Goal: Task Accomplishment & Management: Manage account settings

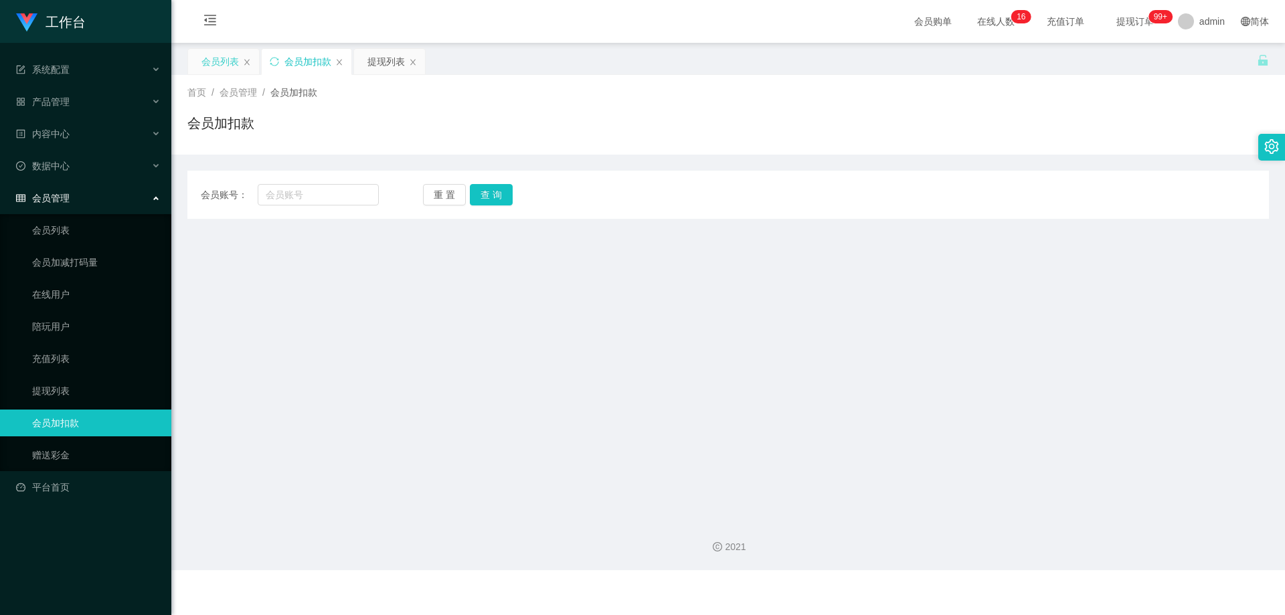
click at [234, 60] on div "会员列表" at bounding box center [219, 61] width 37 height 25
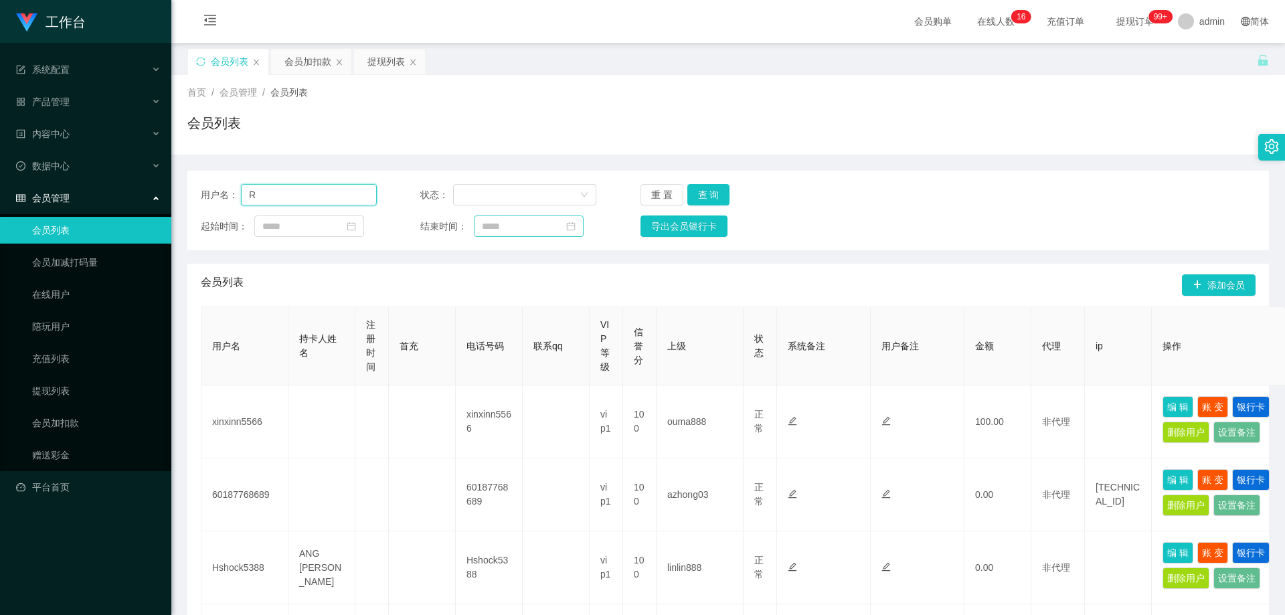
drag, startPoint x: 130, startPoint y: 200, endPoint x: 515, endPoint y: 230, distance: 386.1
click at [129, 201] on section "工作台 系统配置 系统配置列表 管理员列表 管理员分组 支付通道 产品管理 产品列表 产品预设列表 开奖记录 注单管理 即时注单 内容中心 站内信 公告列表 …" at bounding box center [642, 610] width 1285 height 1220
paste input "CHONG5622"
type input "CHONG5622"
click at [691, 191] on button "查 询" at bounding box center [708, 194] width 43 height 21
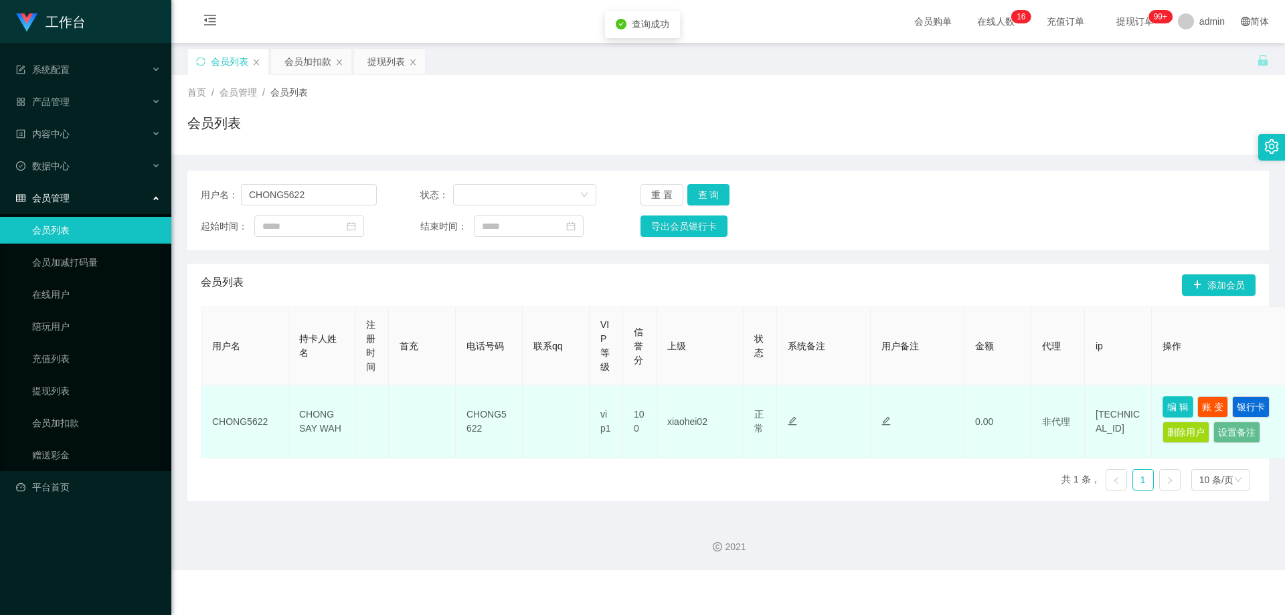
click at [691, 409] on button "编 辑" at bounding box center [1178, 406] width 31 height 21
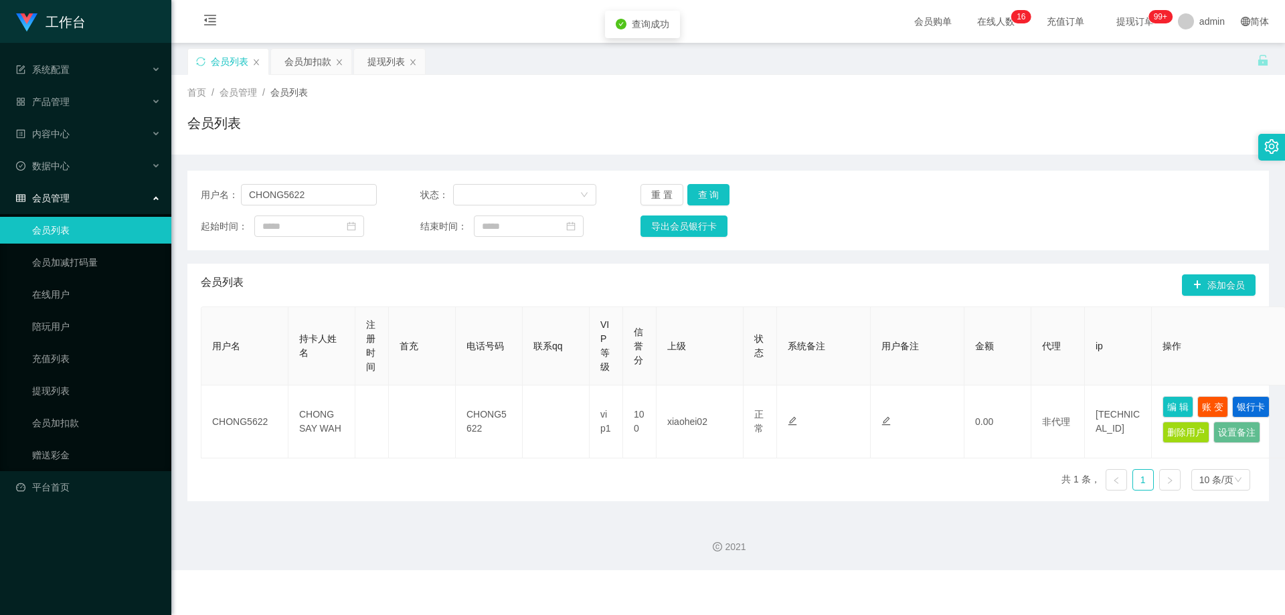
type input "CHONG5622"
type input "CHONG SAY WAH"
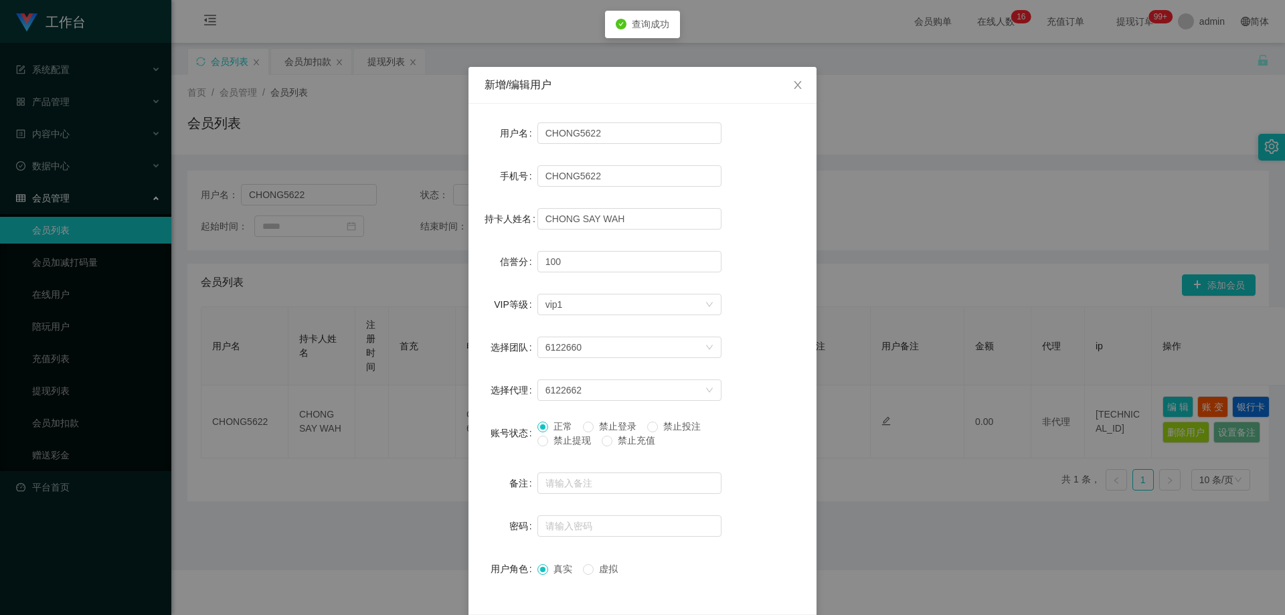
click at [550, 447] on label "禁止提现" at bounding box center [567, 441] width 59 height 14
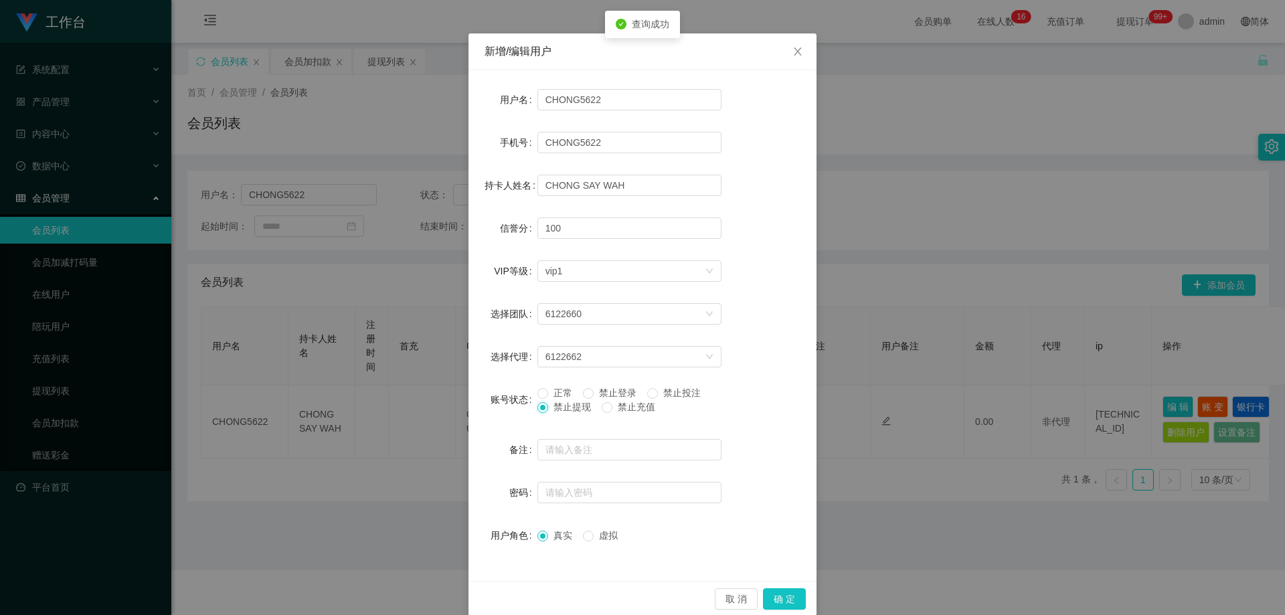
scroll to position [52, 0]
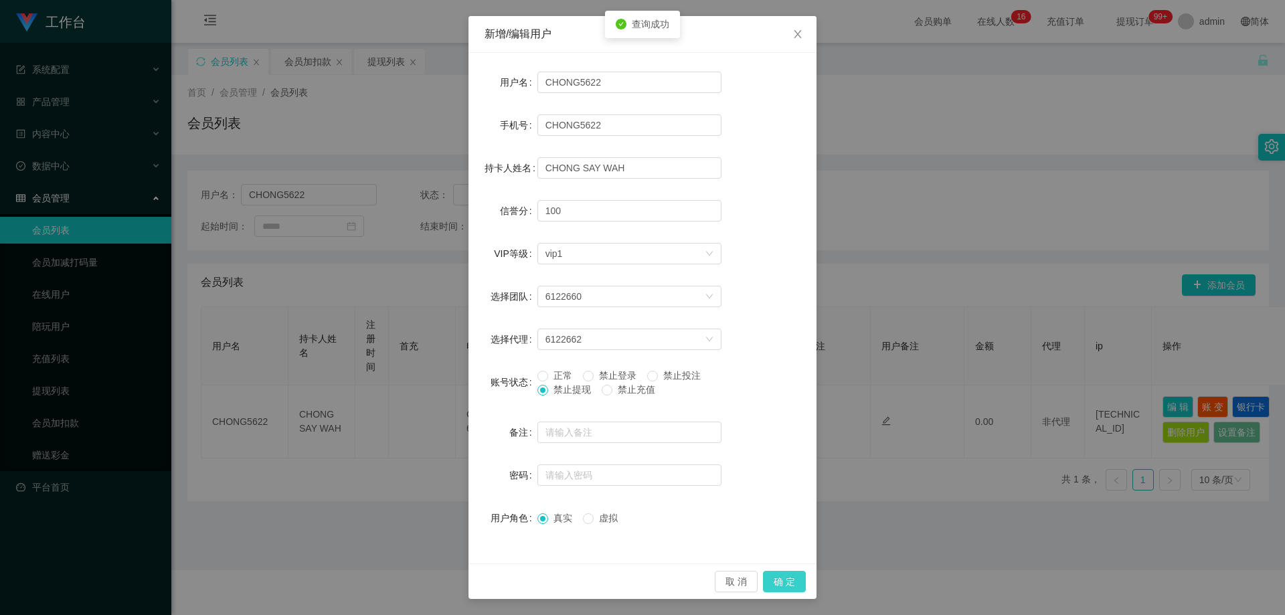
click at [691, 576] on button "确 定" at bounding box center [784, 581] width 43 height 21
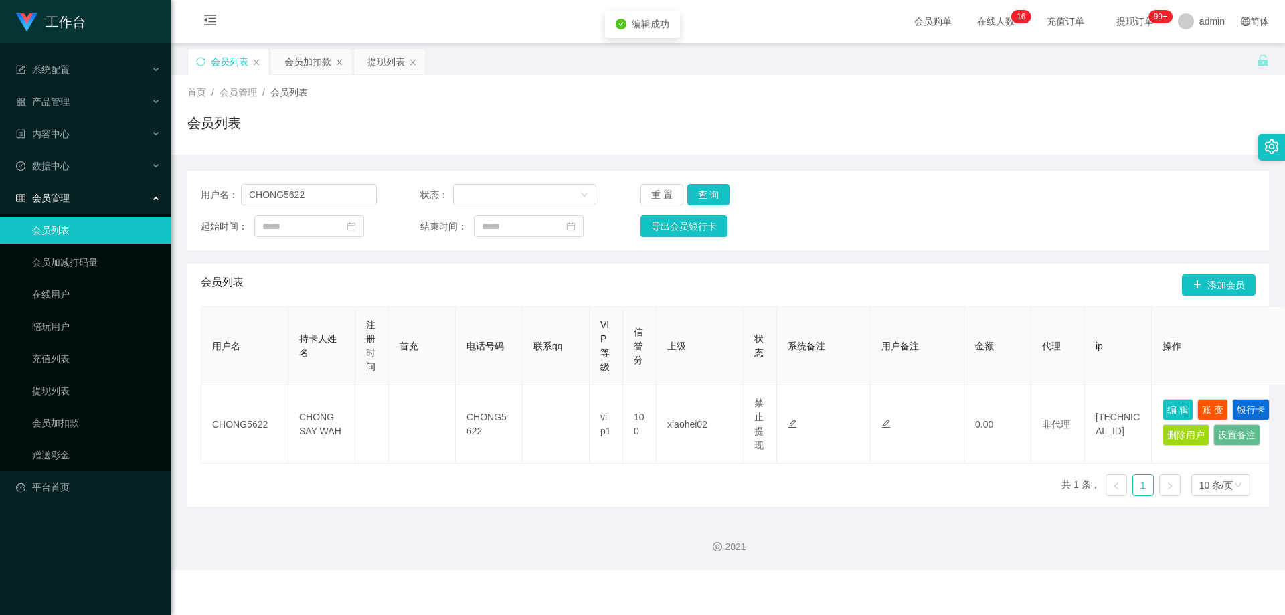
click at [608, 264] on div "用户名： CHONG5622 状态： 重 置 查 询 起始时间： 结束时间： 导出会员银行卡 会员列表 添加会员 用户名 持卡人姓名 注册时间 首充 电话号码…" at bounding box center [728, 339] width 1082 height 336
drag, startPoint x: 158, startPoint y: 200, endPoint x: 408, endPoint y: 210, distance: 250.5
click at [157, 200] on section "工作台 系统配置 系统配置列表 管理员列表 管理员分组 支付通道 产品管理 产品列表 产品预设列表 开奖记录 注单管理 即时注单 内容中心 站内信 公告列表 …" at bounding box center [642, 285] width 1285 height 570
paste input "Long255334"
type input "Long255334"
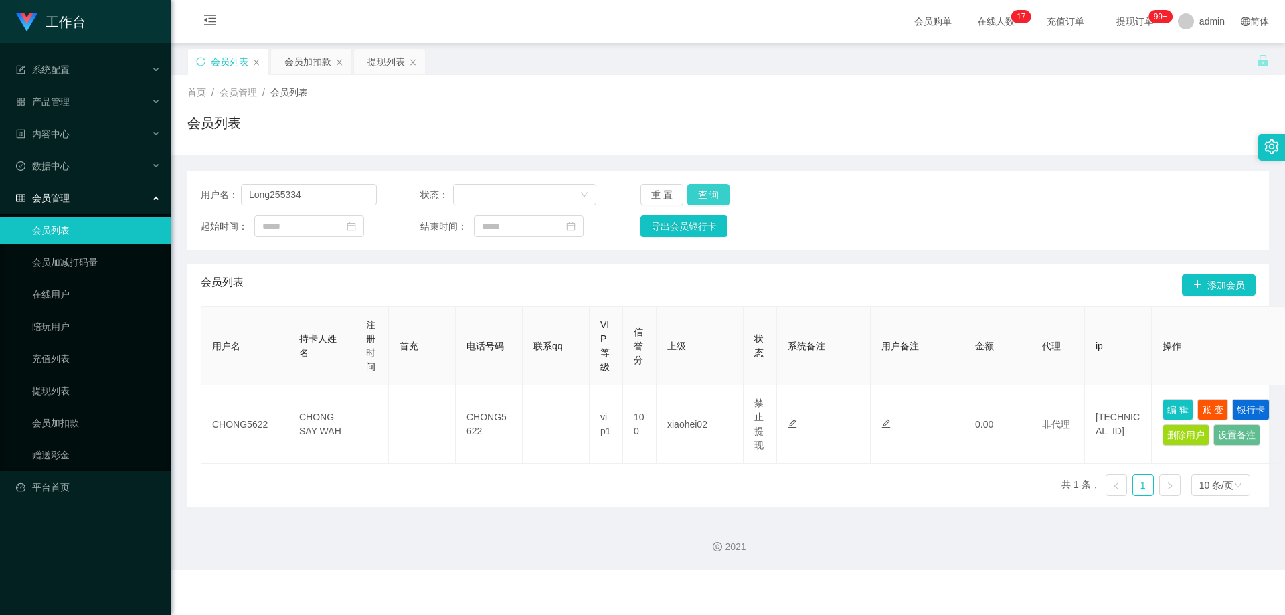
drag, startPoint x: 717, startPoint y: 196, endPoint x: 742, endPoint y: 228, distance: 40.6
click at [691, 196] on button "查 询" at bounding box center [708, 194] width 43 height 21
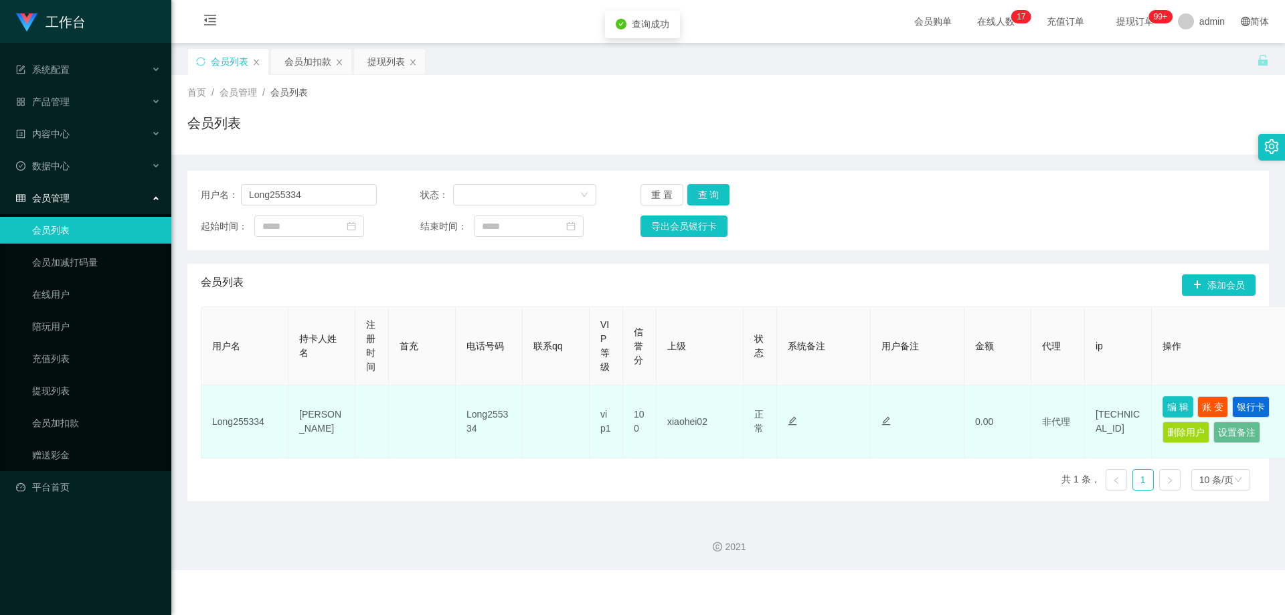
click at [691, 400] on button "编 辑" at bounding box center [1178, 406] width 31 height 21
type input "Long255334"
type input "[PERSON_NAME]"
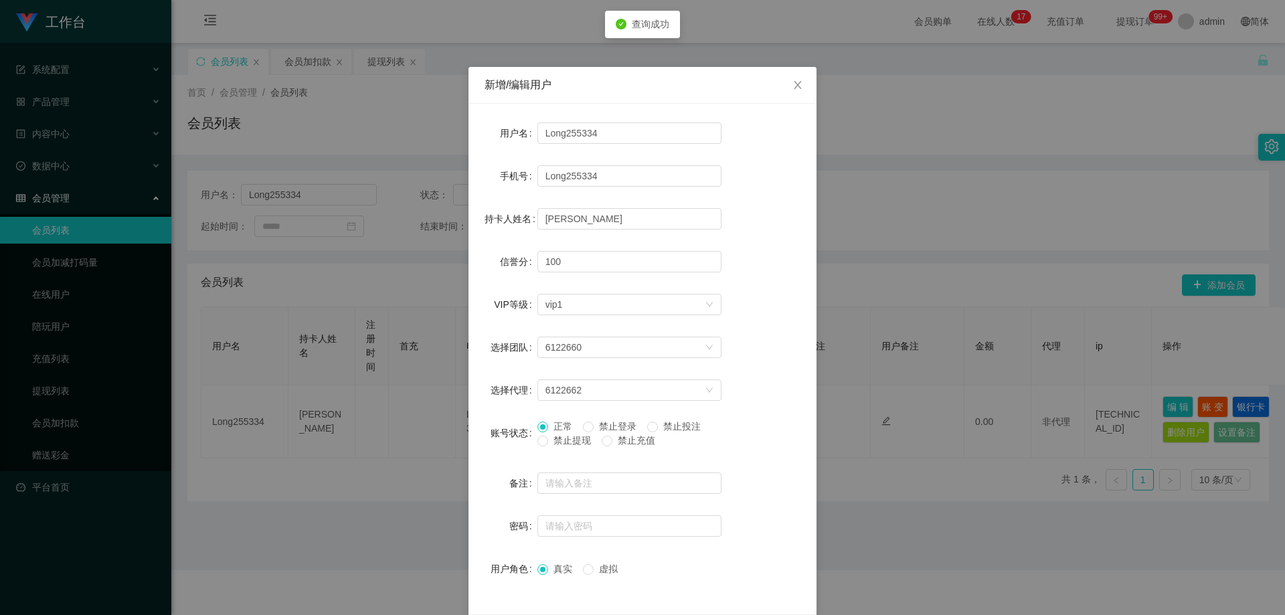
click at [558, 444] on span "禁止提现" at bounding box center [572, 440] width 48 height 11
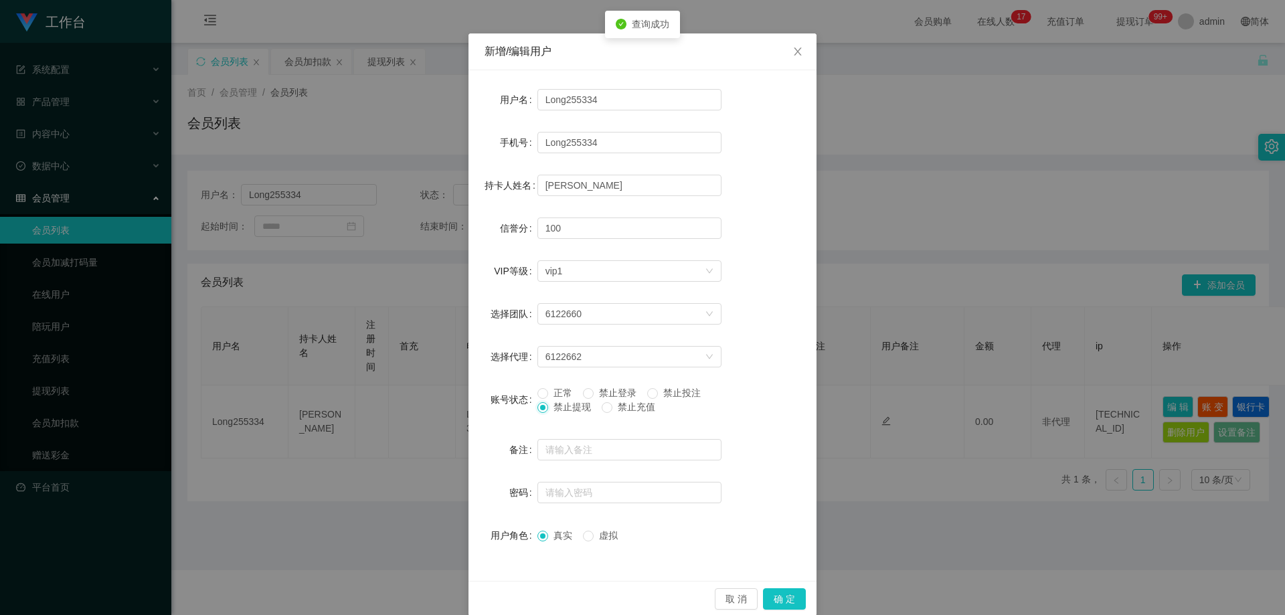
scroll to position [52, 0]
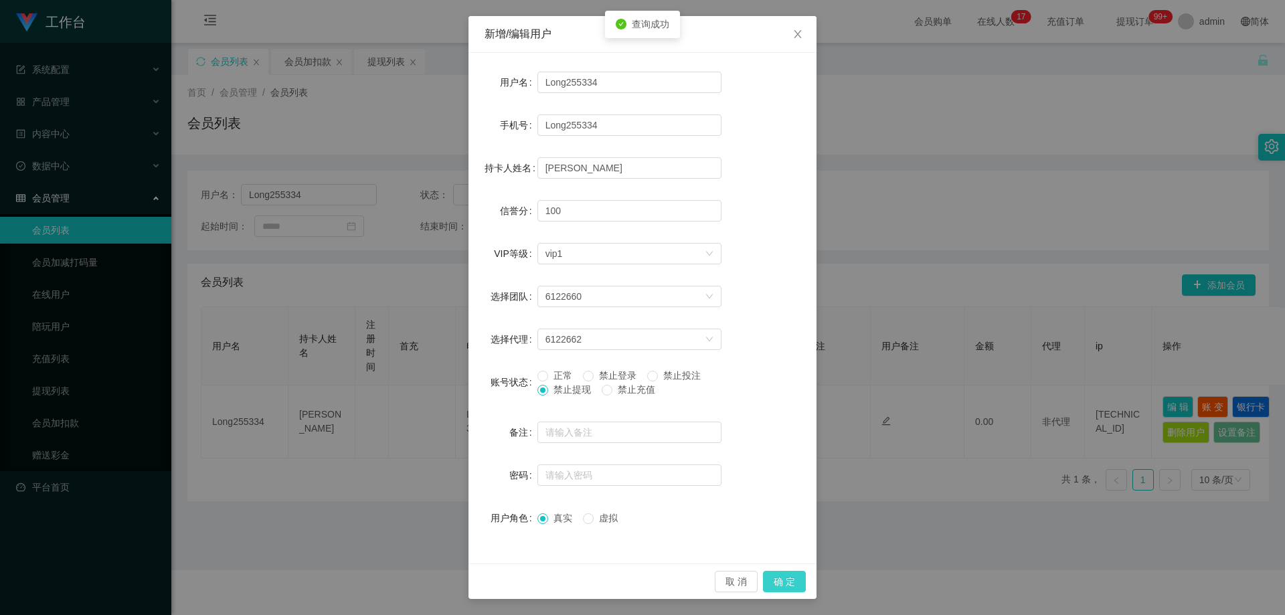
click at [691, 578] on button "确 定" at bounding box center [784, 581] width 43 height 21
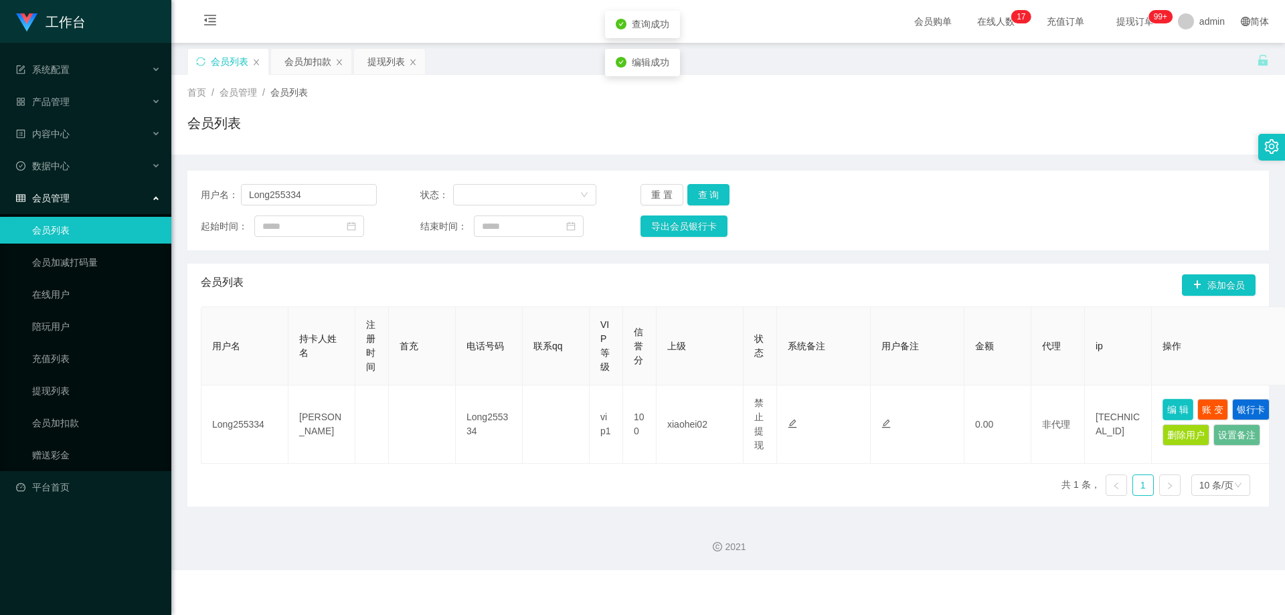
scroll to position [0, 0]
drag, startPoint x: 237, startPoint y: 194, endPoint x: 94, endPoint y: 206, distance: 143.8
click at [94, 206] on section "工作台 系统配置 系统配置列表 管理员列表 管理员分组 支付通道 产品管理 产品列表 产品预设列表 开奖记录 注单管理 即时注单 内容中心 站内信 公告列表 …" at bounding box center [642, 285] width 1285 height 570
paste input "86233919"
type input "86233919"
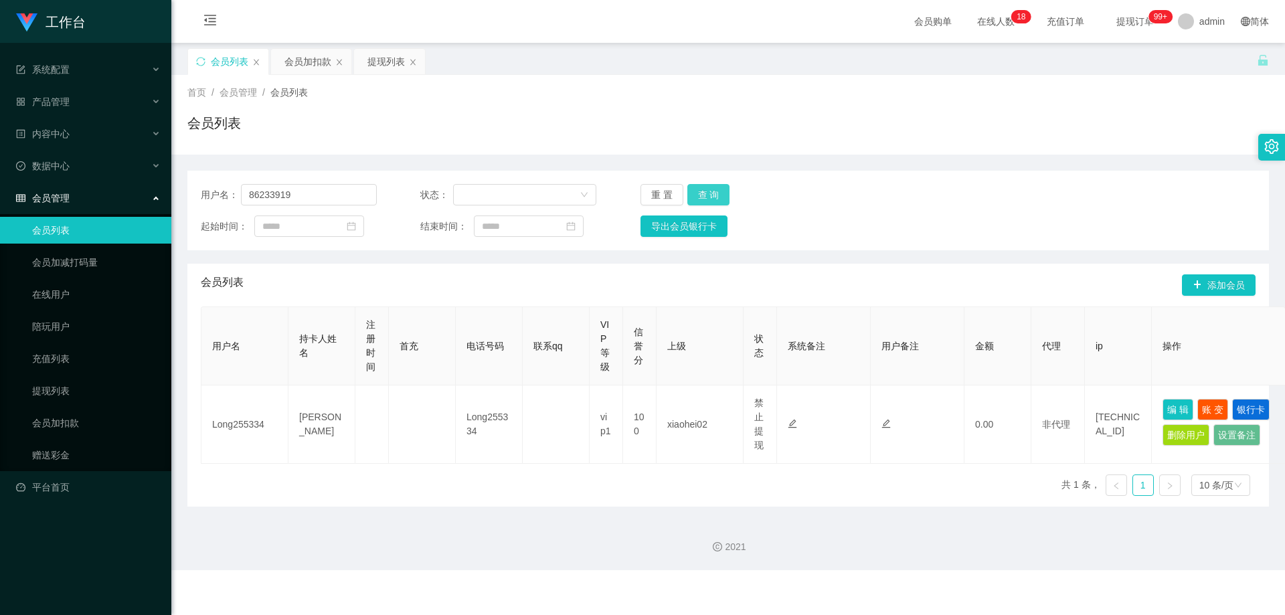
drag, startPoint x: 690, startPoint y: 193, endPoint x: 708, endPoint y: 201, distance: 20.7
click at [691, 192] on button "查 询" at bounding box center [708, 194] width 43 height 21
click at [691, 402] on button "编 辑" at bounding box center [1178, 406] width 31 height 21
type input "86233919"
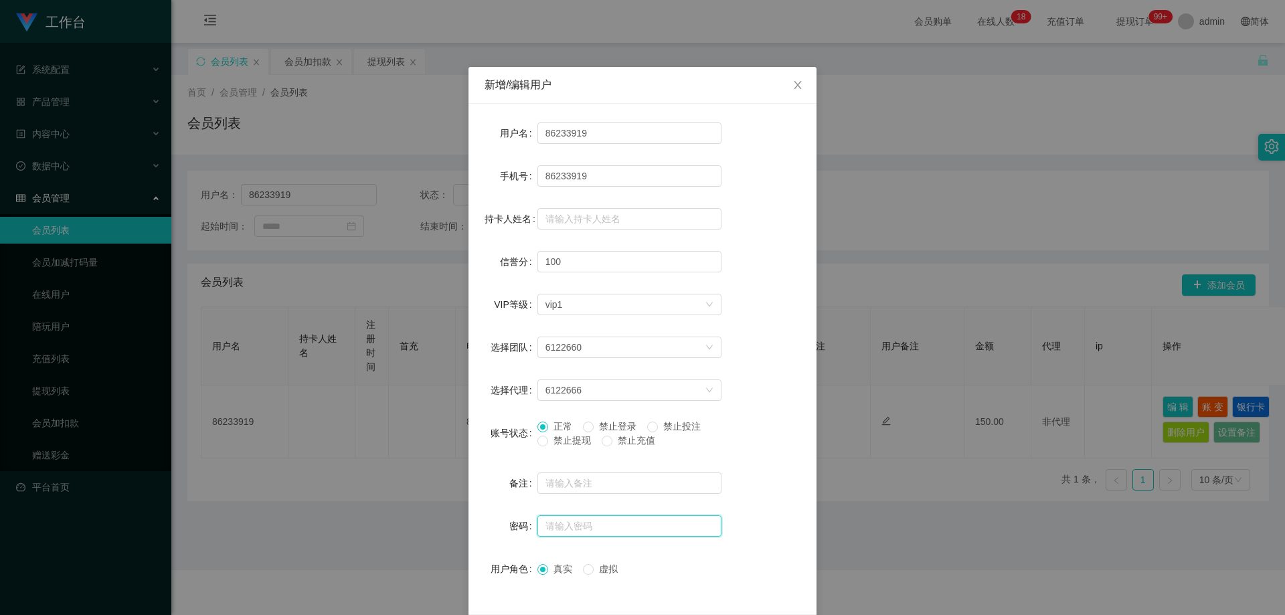
click at [600, 530] on input "text" at bounding box center [630, 525] width 184 height 21
paste input "757713386"
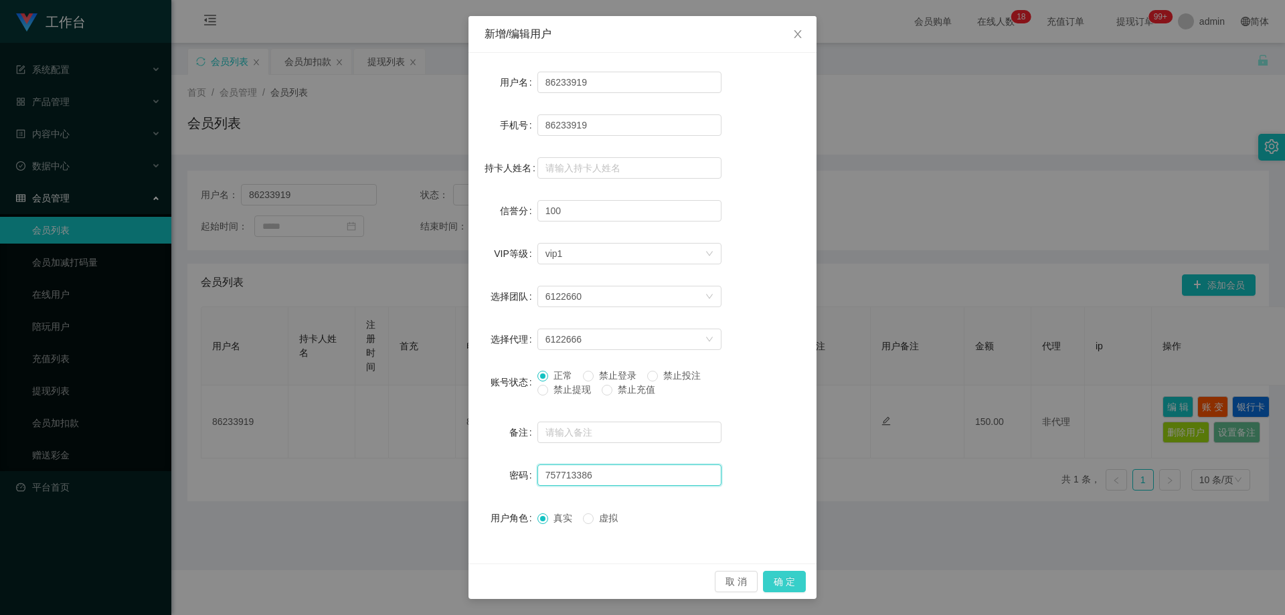
type input "757713386"
click at [691, 585] on button "确 定" at bounding box center [784, 581] width 43 height 21
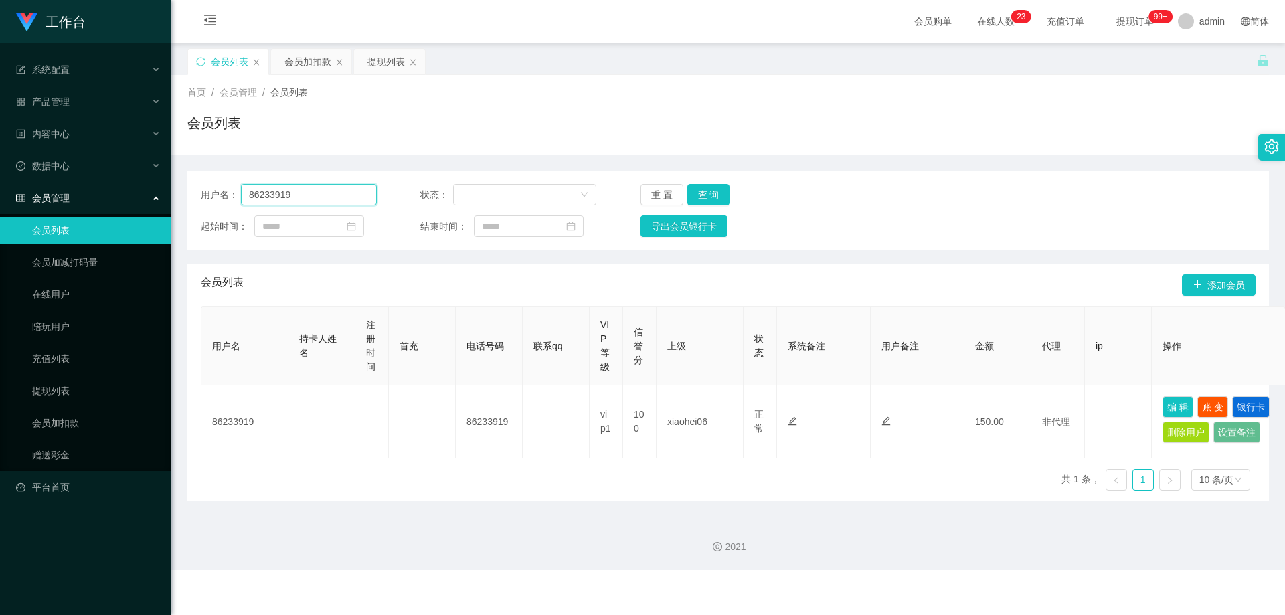
drag, startPoint x: 117, startPoint y: 200, endPoint x: 56, endPoint y: 210, distance: 61.7
click at [56, 210] on section "工作台 系统配置 系统配置列表 管理员列表 管理员分组 支付通道 产品管理 产品列表 产品预设列表 开奖记录 注单管理 即时注单 内容中心 站内信 公告列表 …" at bounding box center [642, 285] width 1285 height 570
paste input "3653428"
type input "83653428"
click at [691, 196] on button "查 询" at bounding box center [708, 194] width 43 height 21
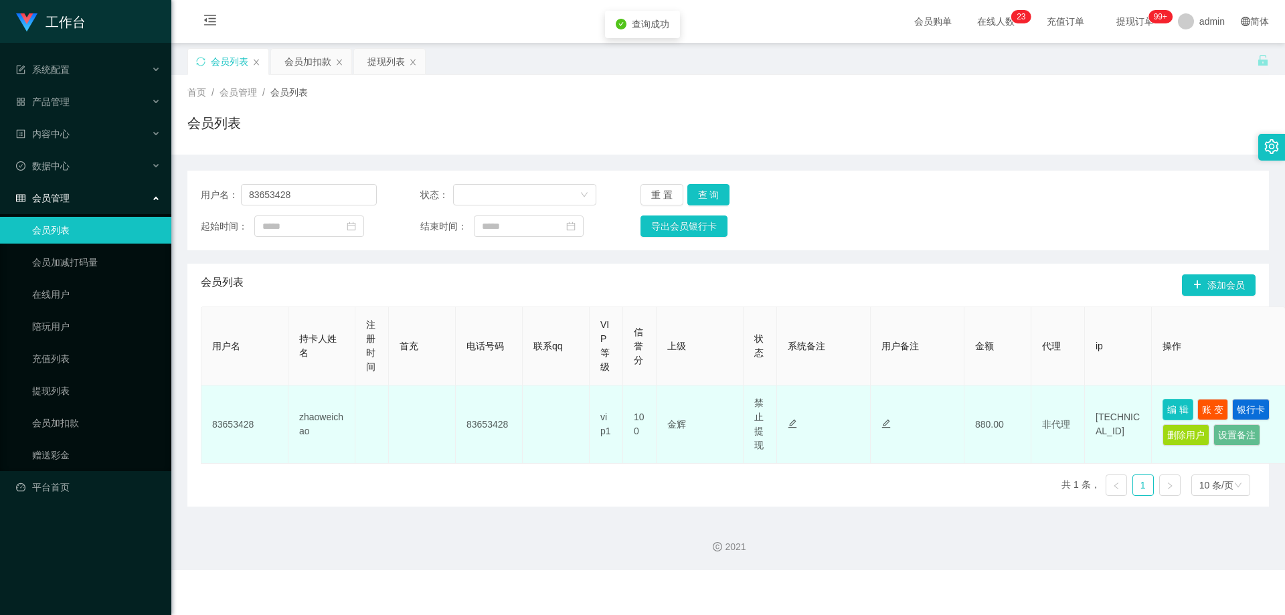
click at [691, 402] on button "编 辑" at bounding box center [1178, 409] width 31 height 21
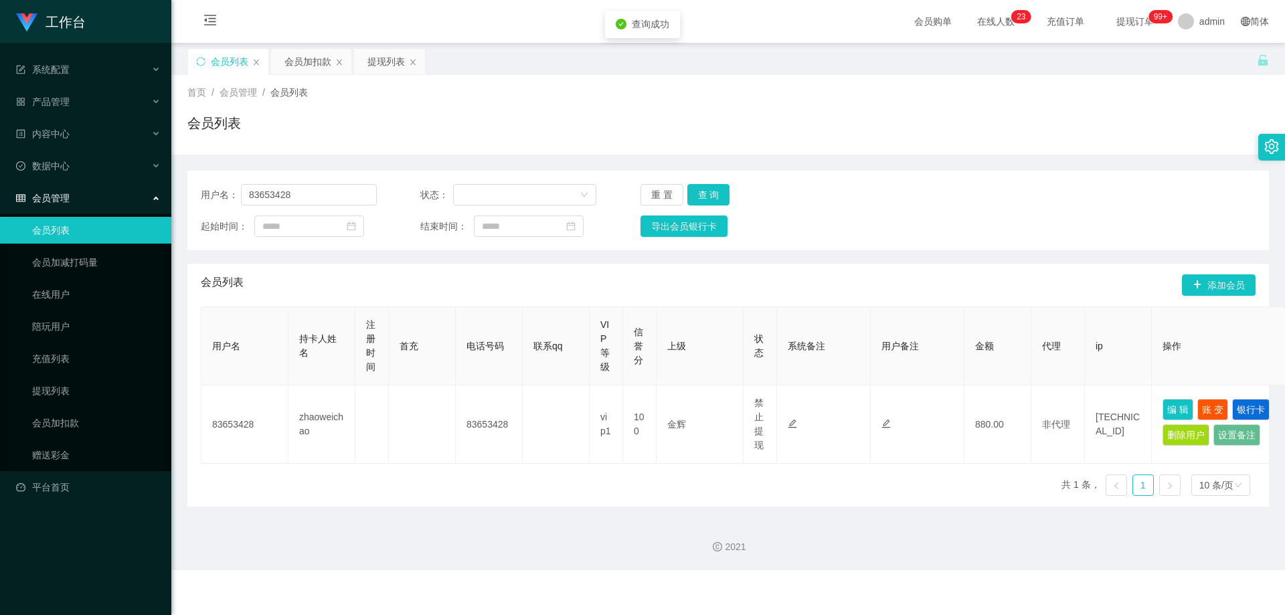
type input "83653428"
type input "zhaoweichao"
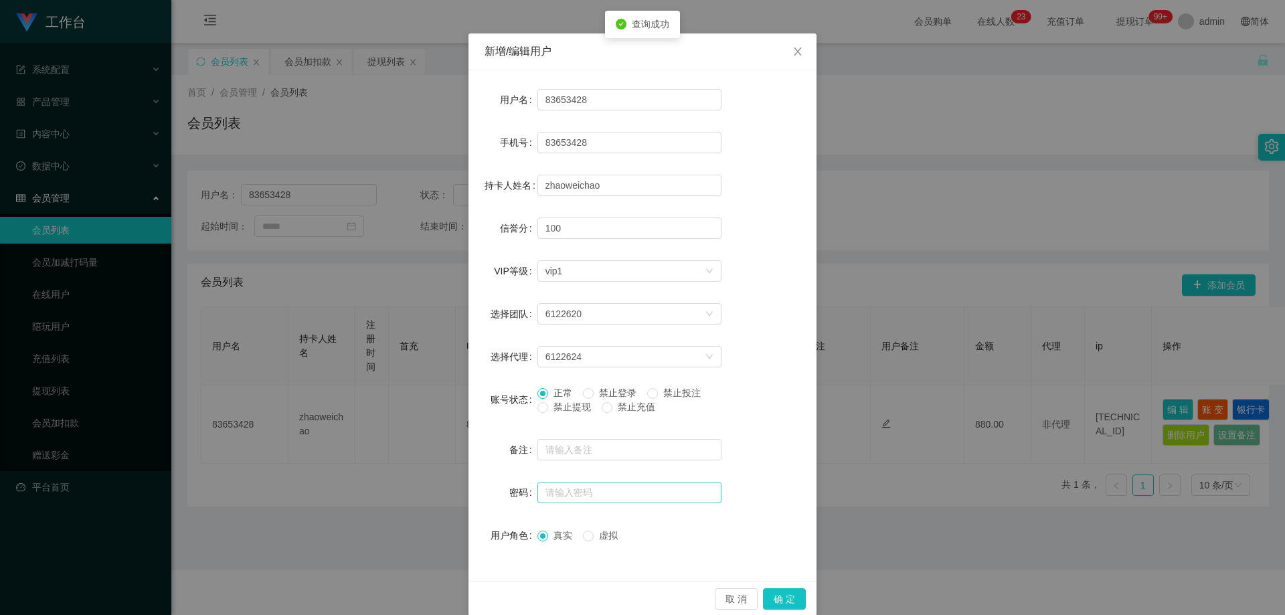
scroll to position [52, 0]
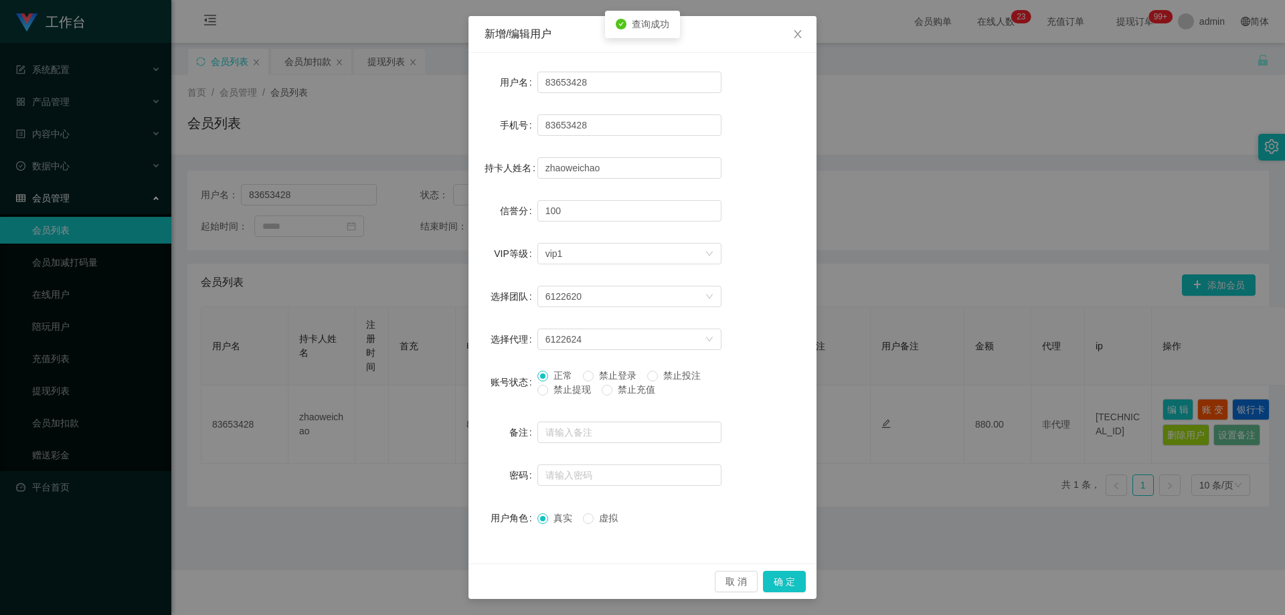
click at [568, 390] on span "禁止提现" at bounding box center [572, 389] width 48 height 11
click at [691, 580] on button "确 定" at bounding box center [784, 581] width 43 height 21
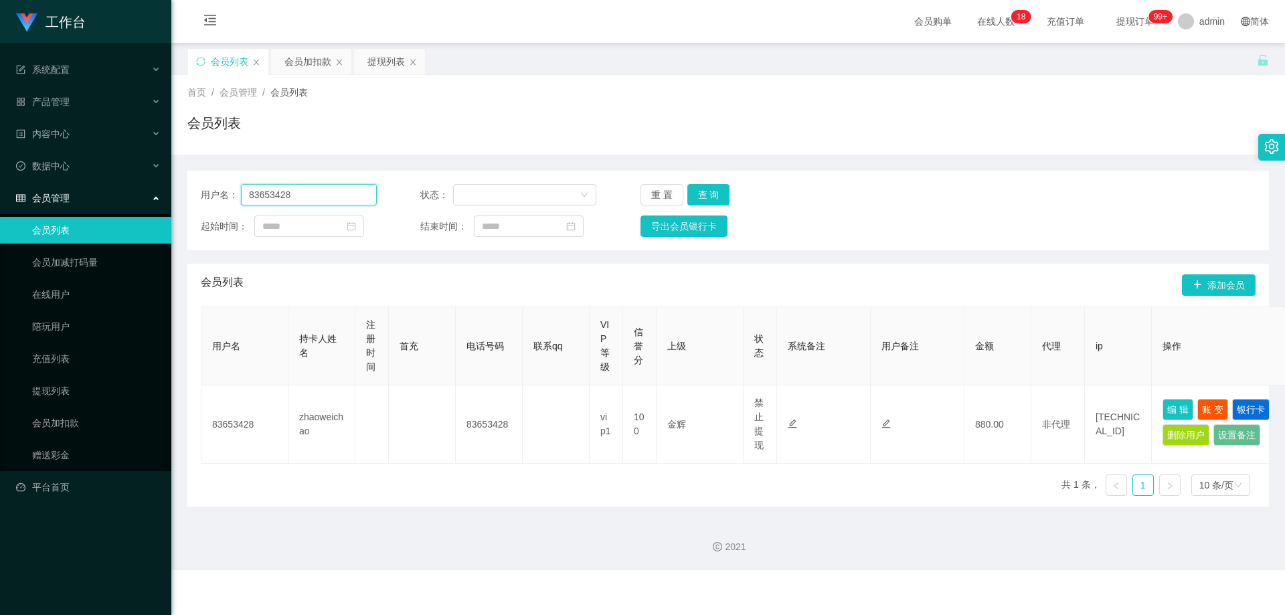
drag, startPoint x: 339, startPoint y: 193, endPoint x: 106, endPoint y: 196, distance: 232.3
click at [106, 196] on section "工作台 系统配置 系统配置列表 管理员列表 管理员分组 支付通道 产品管理 产品列表 产品预设列表 开奖记录 注单管理 即时注单 内容中心 站内信 公告列表 …" at bounding box center [642, 285] width 1285 height 570
paste input "chunghia"
type input "chunghia"
click at [691, 193] on button "查 询" at bounding box center [708, 194] width 43 height 21
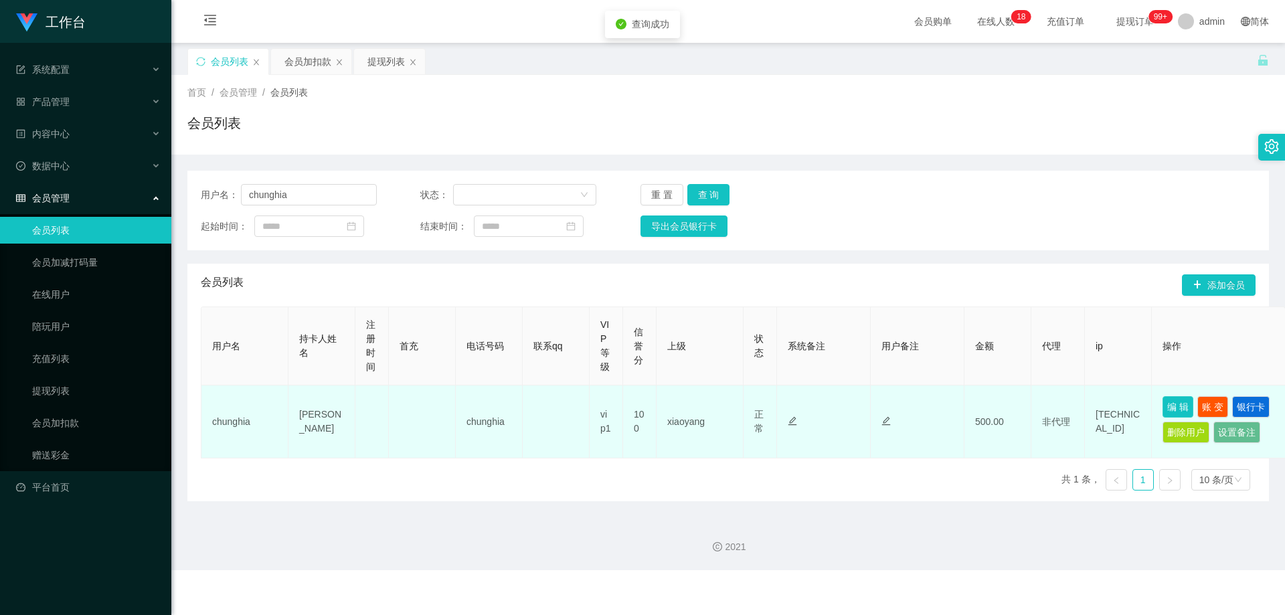
click at [691, 407] on button "编 辑" at bounding box center [1178, 406] width 31 height 21
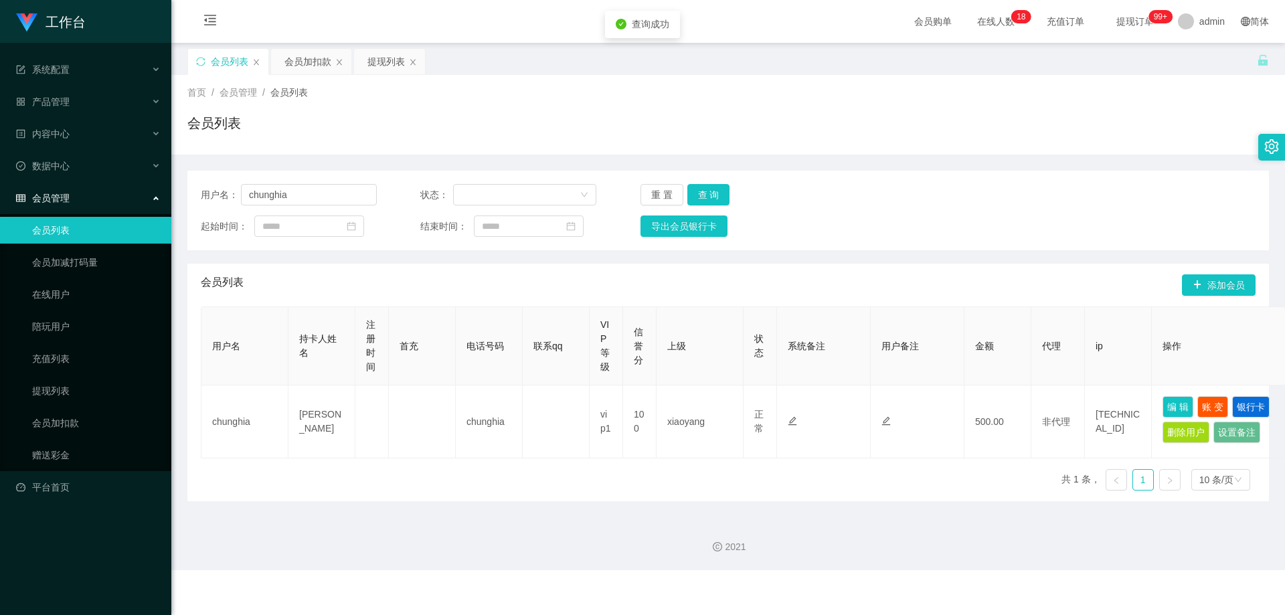
type input "chunghia"
type input "[PERSON_NAME]"
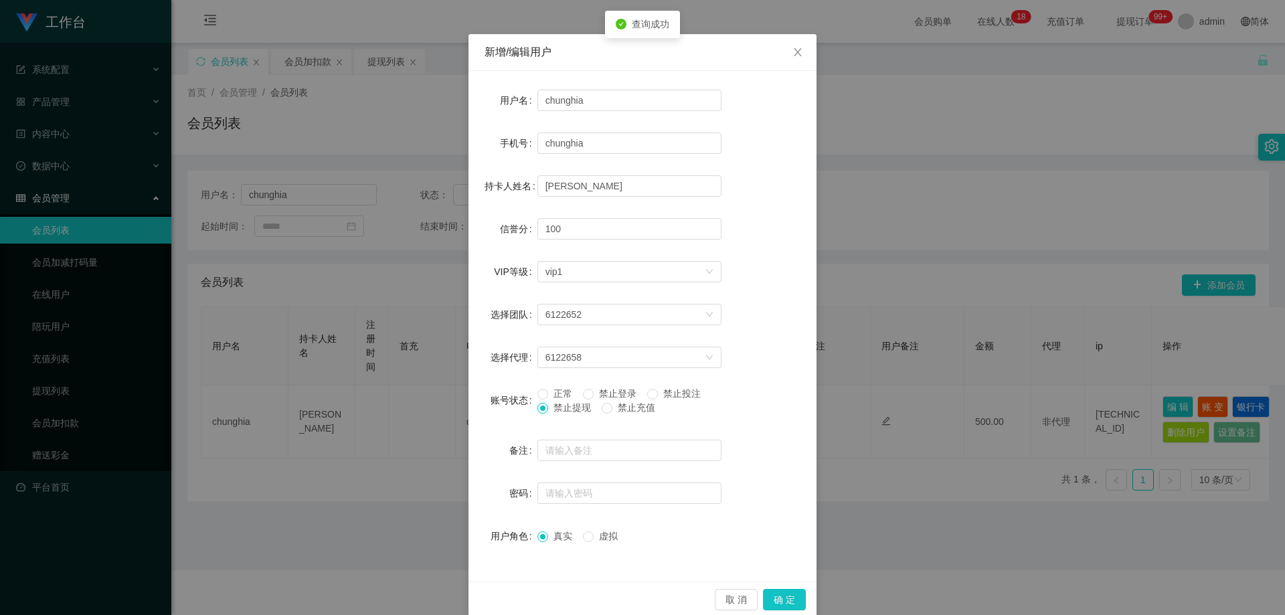
scroll to position [52, 0]
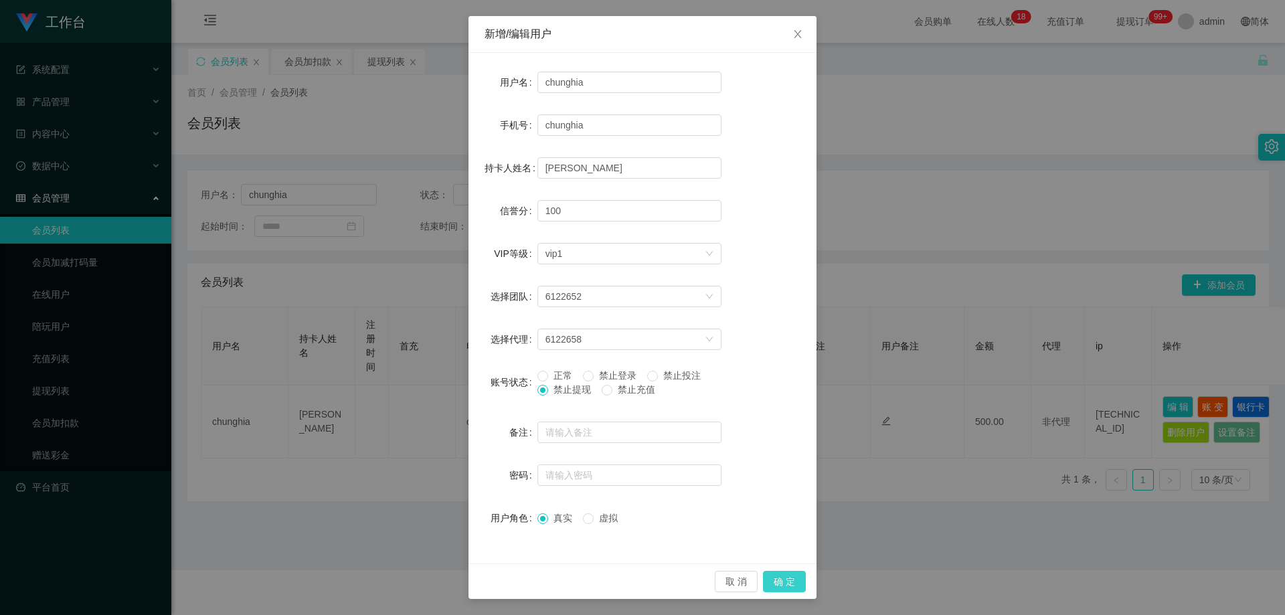
click at [691, 585] on button "确 定" at bounding box center [784, 581] width 43 height 21
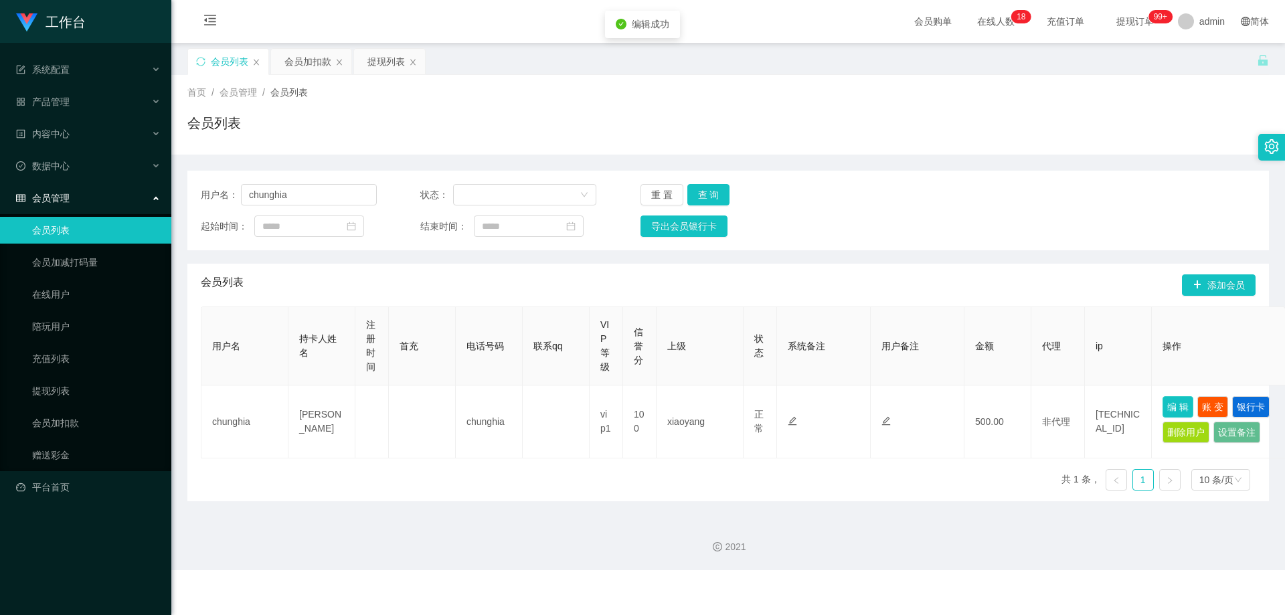
scroll to position [0, 0]
drag, startPoint x: 90, startPoint y: 195, endPoint x: 105, endPoint y: 199, distance: 15.3
click at [95, 197] on section "工作台 系统配置 系统配置列表 管理员列表 管理员分组 支付通道 产品管理 产品列表 产品预设列表 开奖记录 注单管理 即时注单 内容中心 站内信 公告列表 …" at bounding box center [642, 285] width 1285 height 570
paste input "niuniu12"
type input "niuniu12"
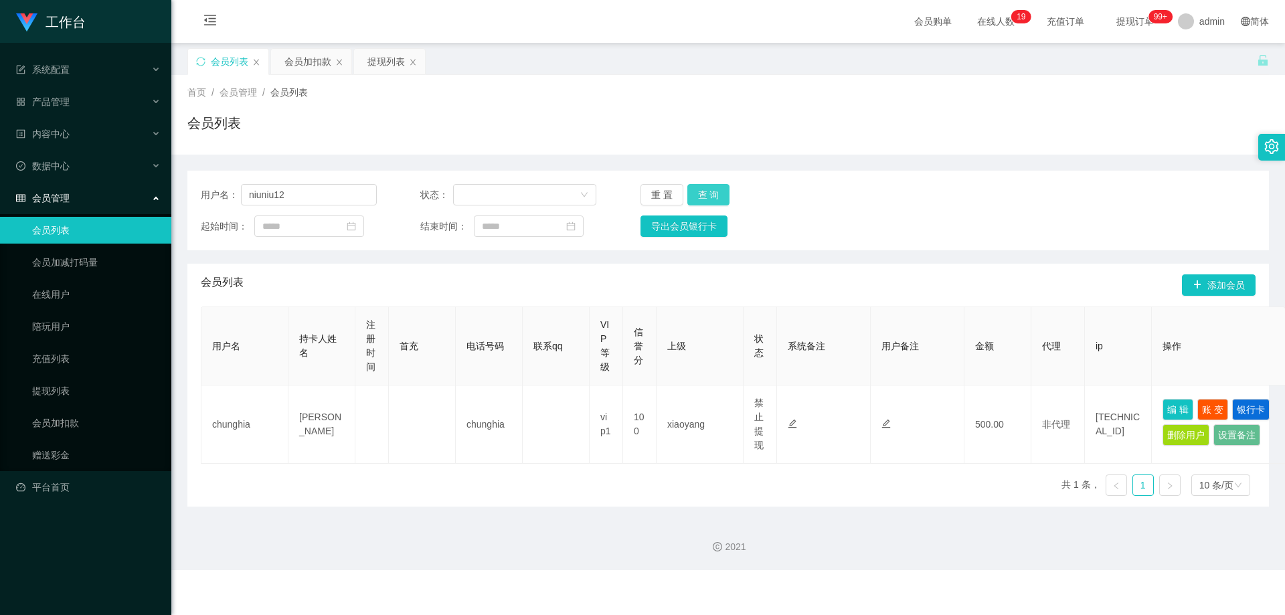
drag, startPoint x: 714, startPoint y: 195, endPoint x: 737, endPoint y: 214, distance: 29.5
click at [691, 195] on button "查 询" at bounding box center [708, 194] width 43 height 21
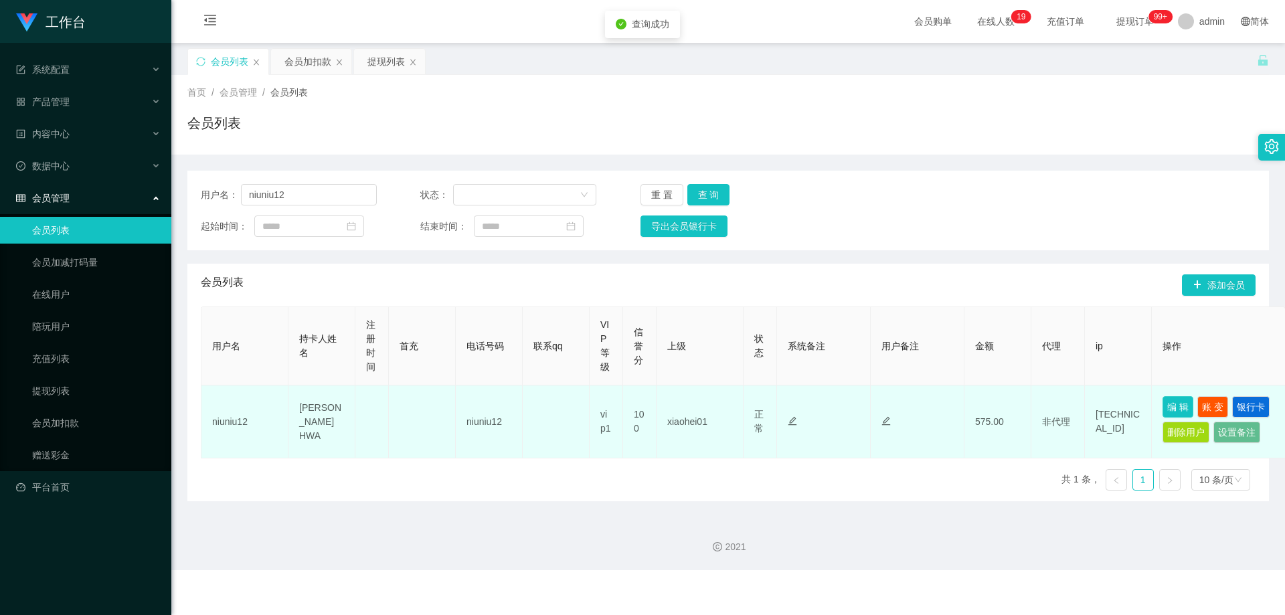
drag, startPoint x: 1182, startPoint y: 408, endPoint x: 801, endPoint y: 430, distance: 380.9
click at [691, 408] on button "编 辑" at bounding box center [1178, 406] width 31 height 21
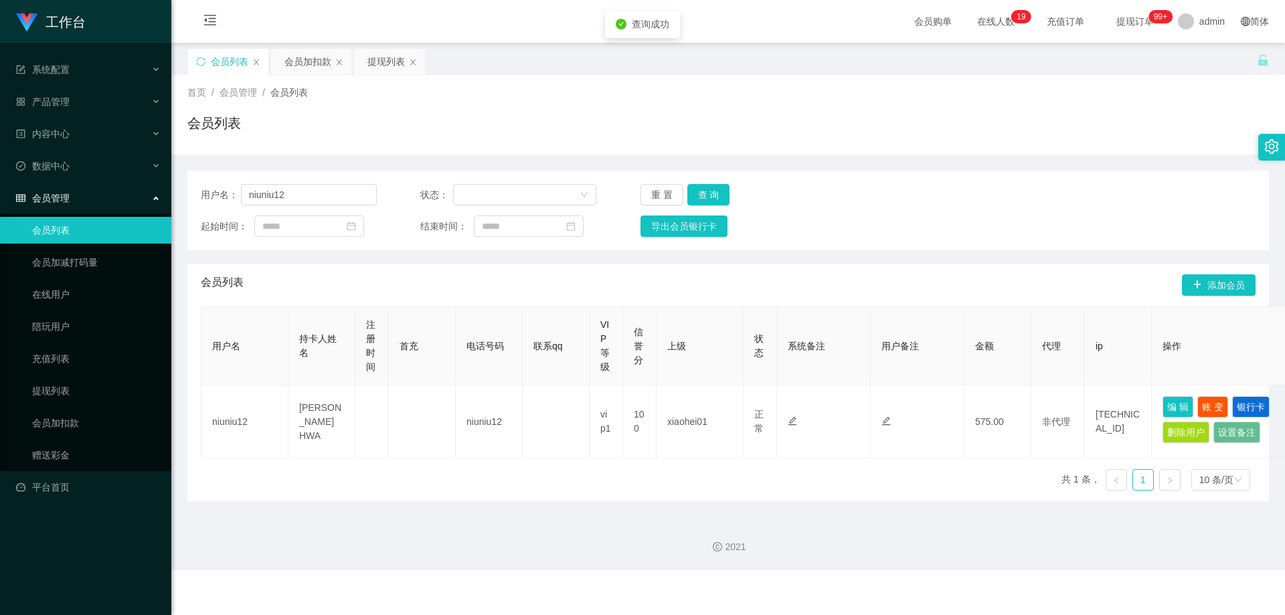
type input "niuniu12"
type input "[PERSON_NAME] HWA"
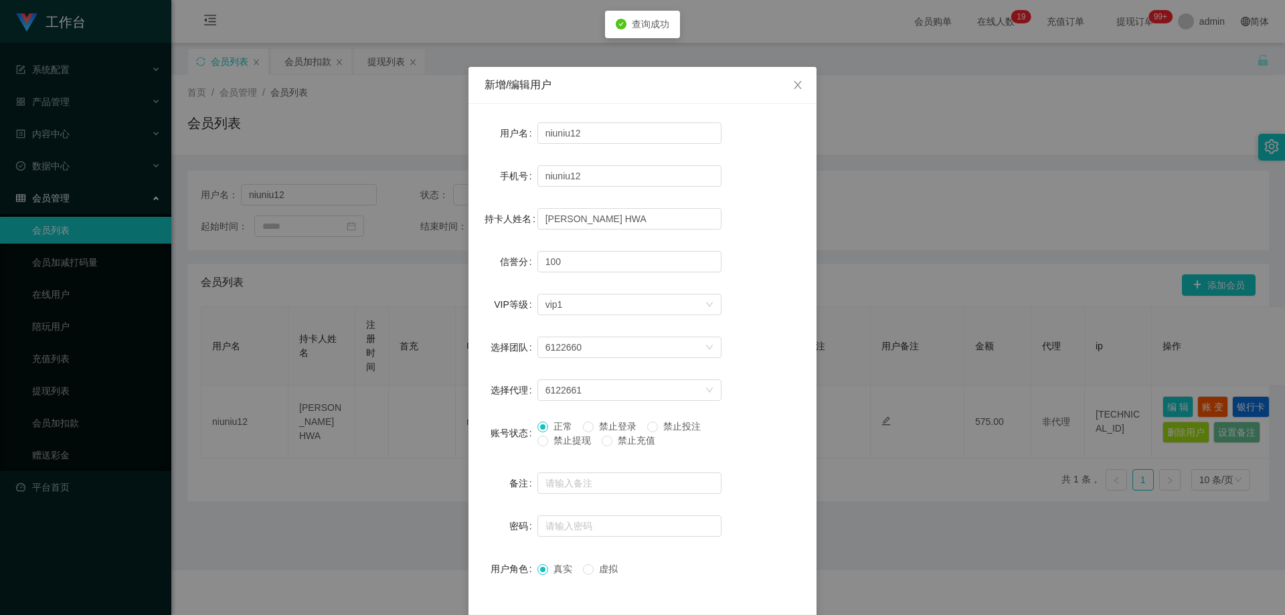
click at [539, 434] on label "禁止提现" at bounding box center [567, 441] width 59 height 14
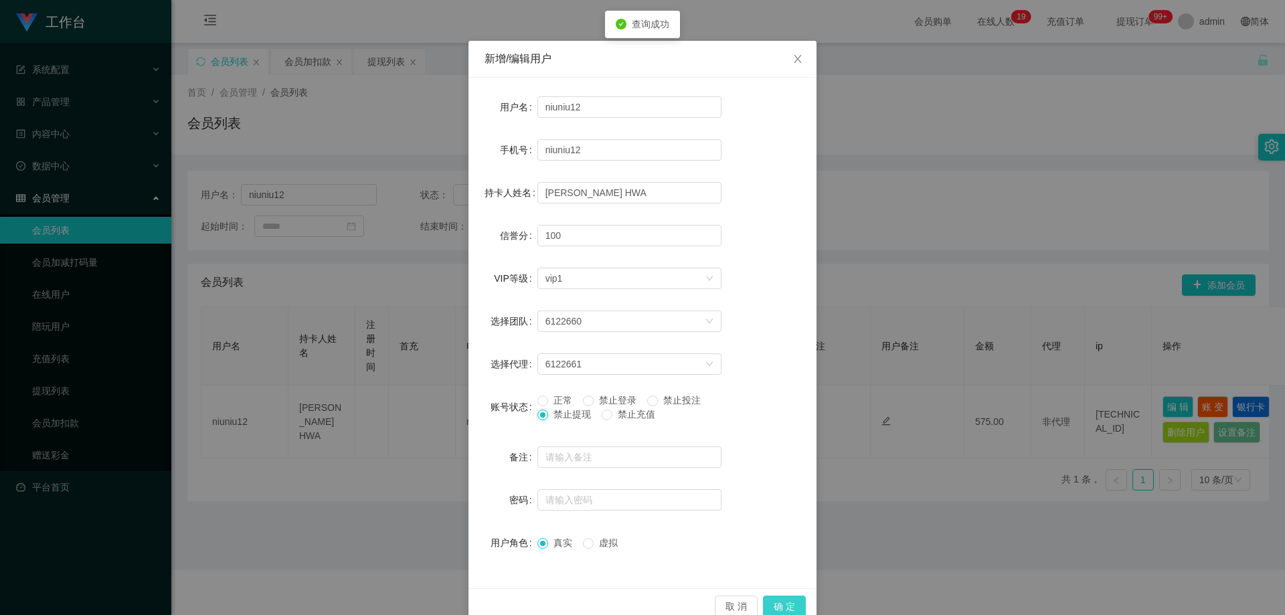
scroll to position [52, 0]
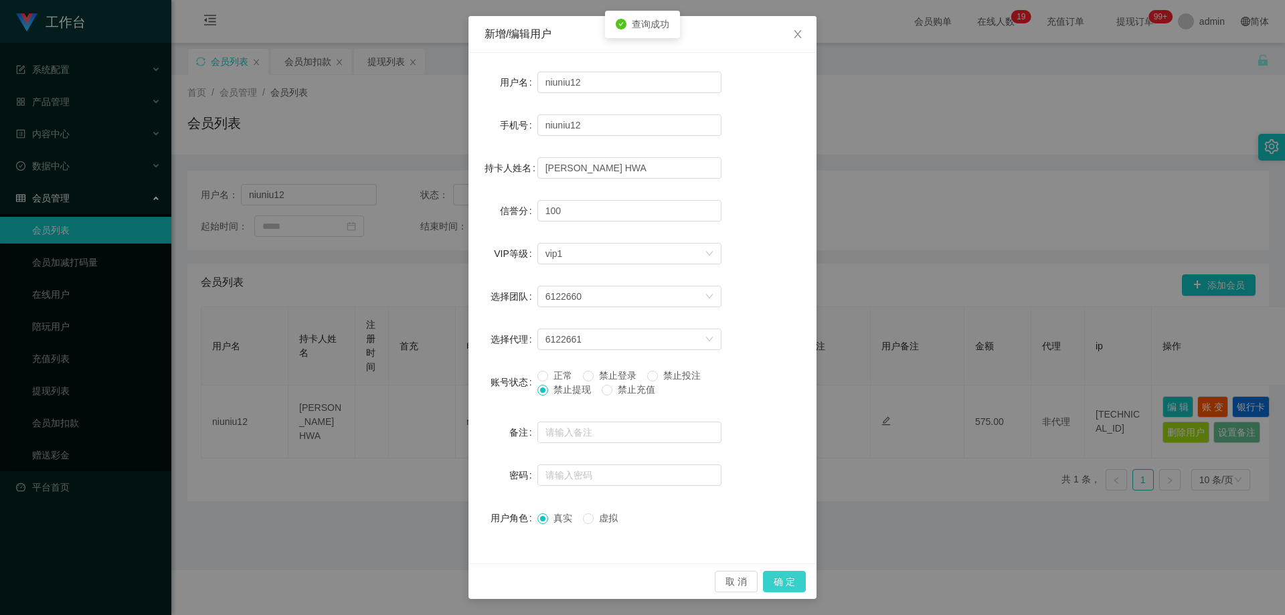
click at [691, 576] on button "确 定" at bounding box center [784, 581] width 43 height 21
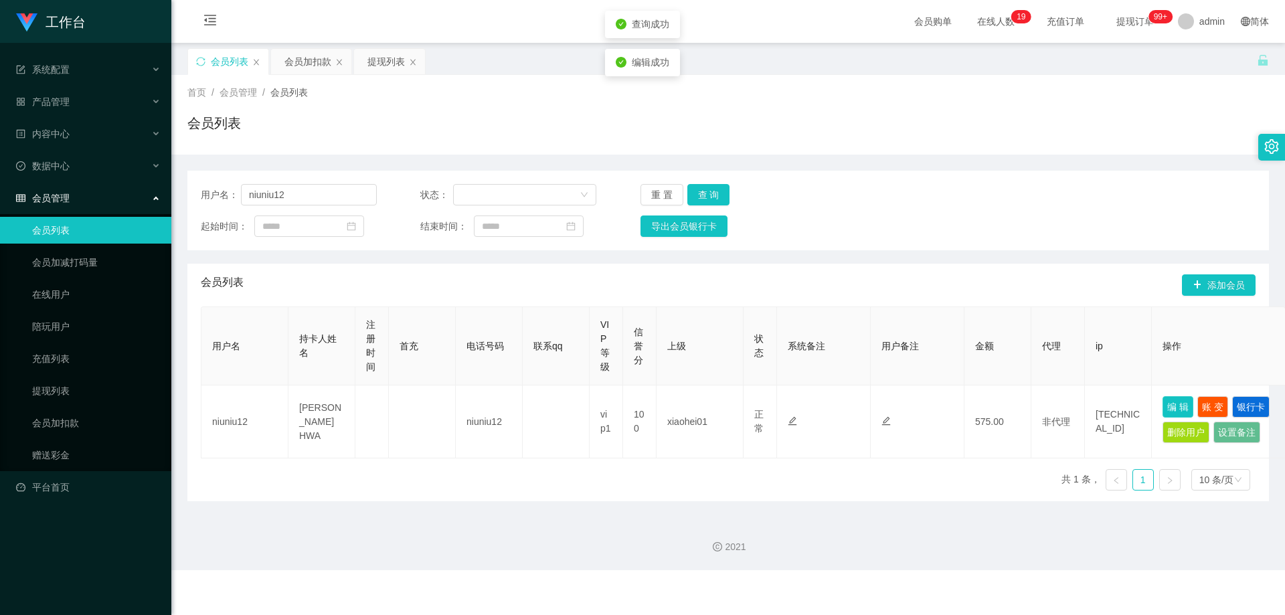
scroll to position [0, 0]
drag, startPoint x: 273, startPoint y: 196, endPoint x: 260, endPoint y: 216, distance: 23.6
click at [165, 196] on section "工作台 系统配置 系统配置列表 管理员列表 管理员分组 支付通道 产品管理 产品列表 产品预设列表 开奖记录 注单管理 即时注单 内容中心 站内信 公告列表 …" at bounding box center [642, 285] width 1285 height 570
paste input "BELL"
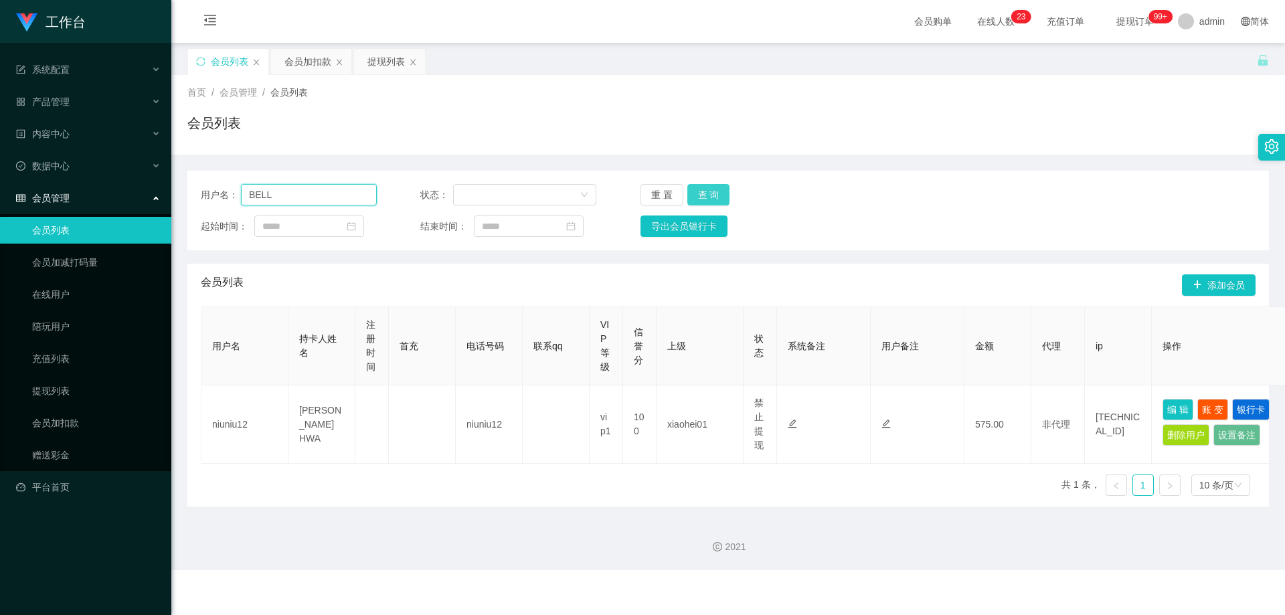
type input "BELL"
click at [691, 192] on button "查 询" at bounding box center [708, 194] width 43 height 21
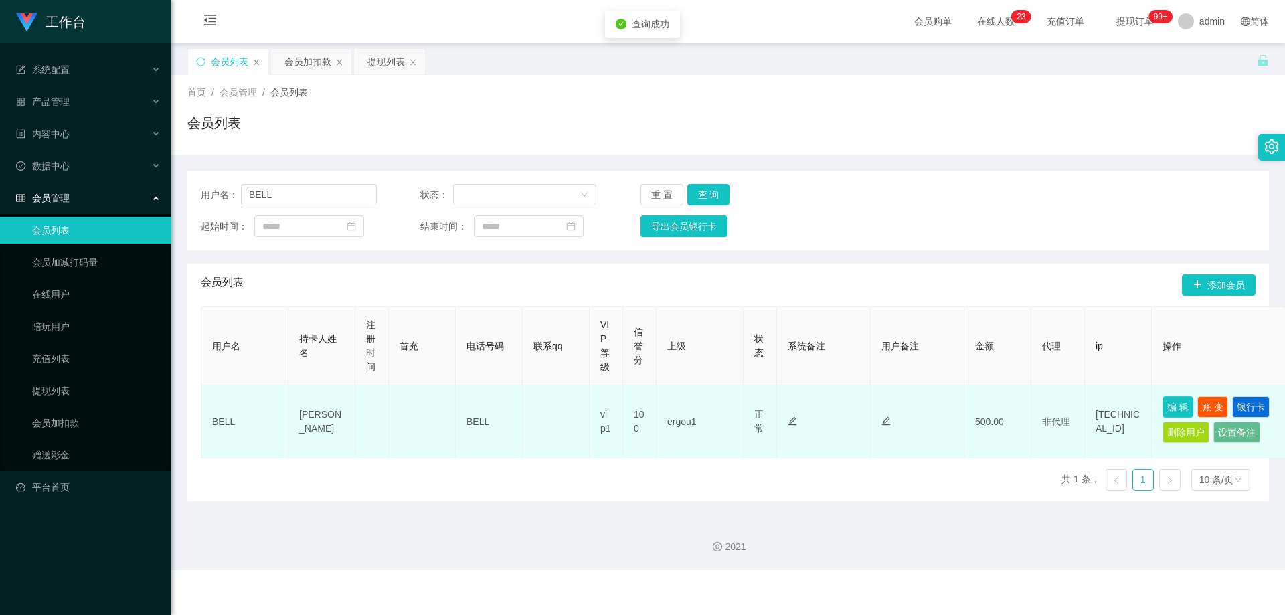
click at [691, 409] on button "编 辑" at bounding box center [1178, 406] width 31 height 21
type input "BELL"
type input "[PERSON_NAME]"
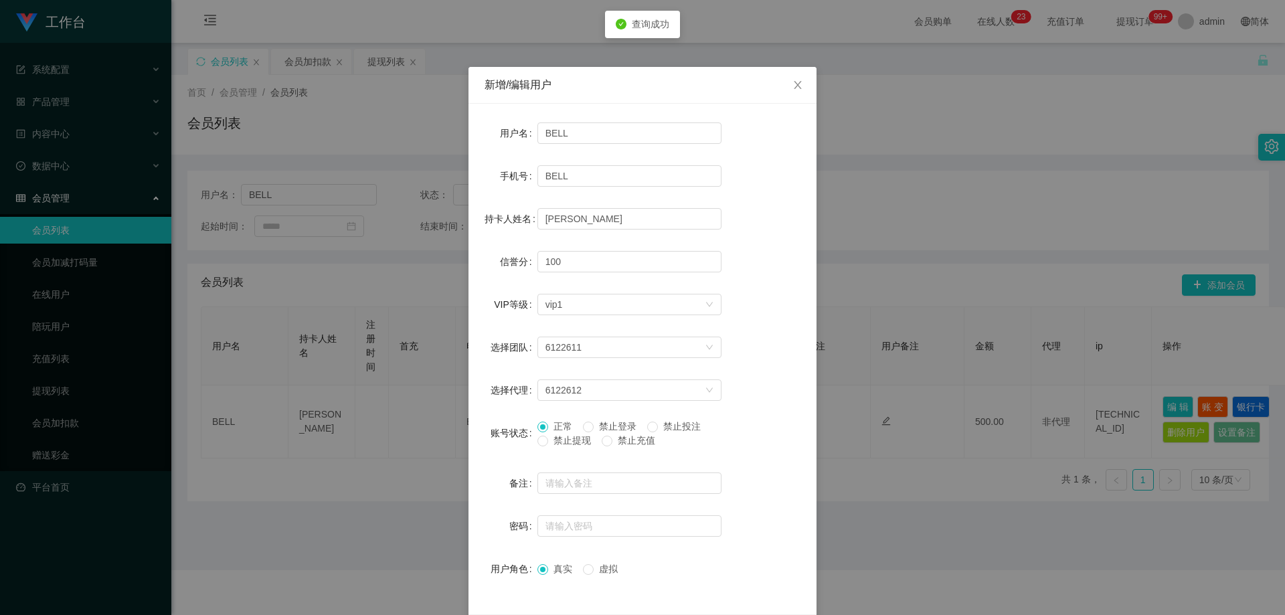
drag, startPoint x: 542, startPoint y: 438, endPoint x: 563, endPoint y: 447, distance: 22.3
click at [542, 439] on span at bounding box center [543, 441] width 11 height 11
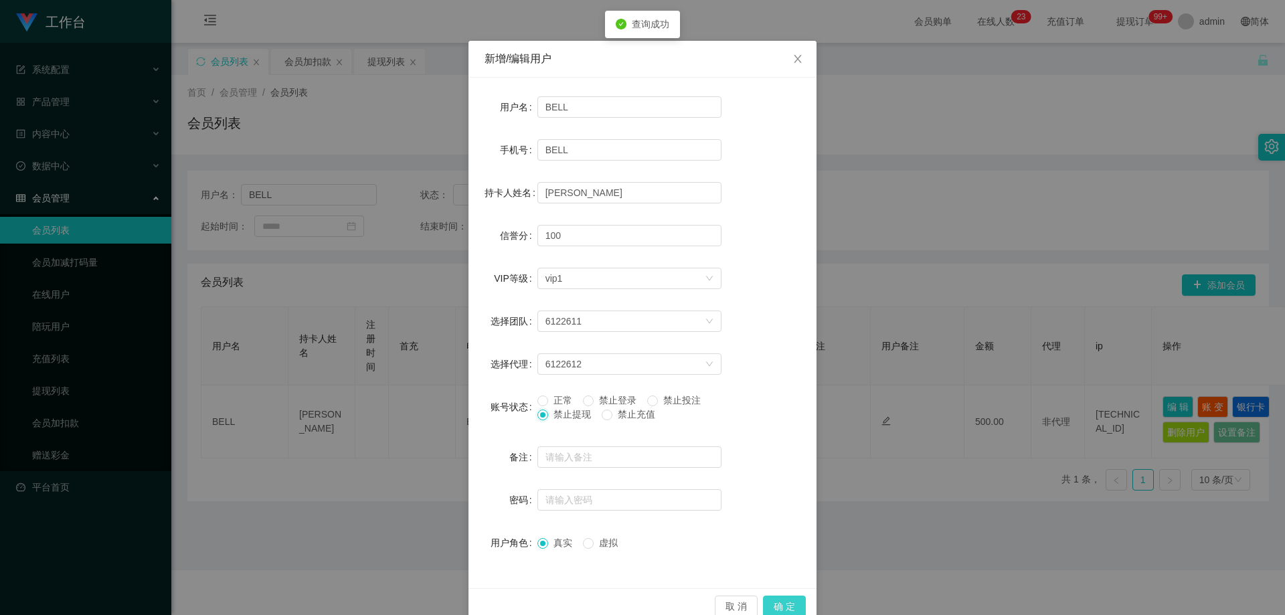
scroll to position [52, 0]
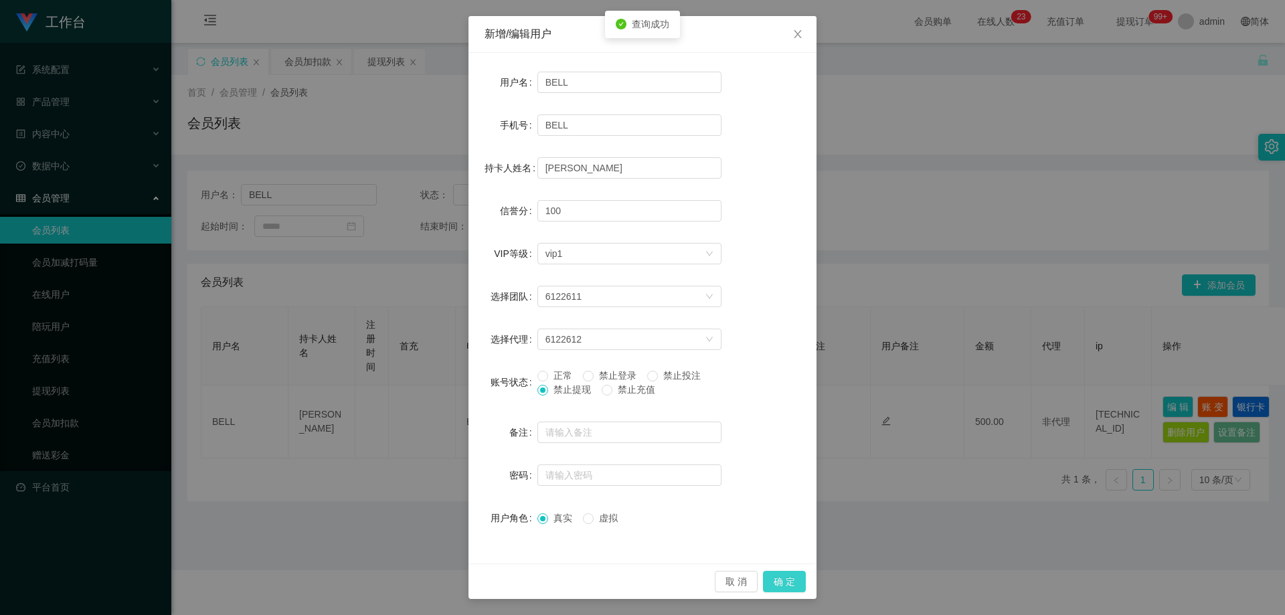
click at [691, 580] on button "确 定" at bounding box center [784, 581] width 43 height 21
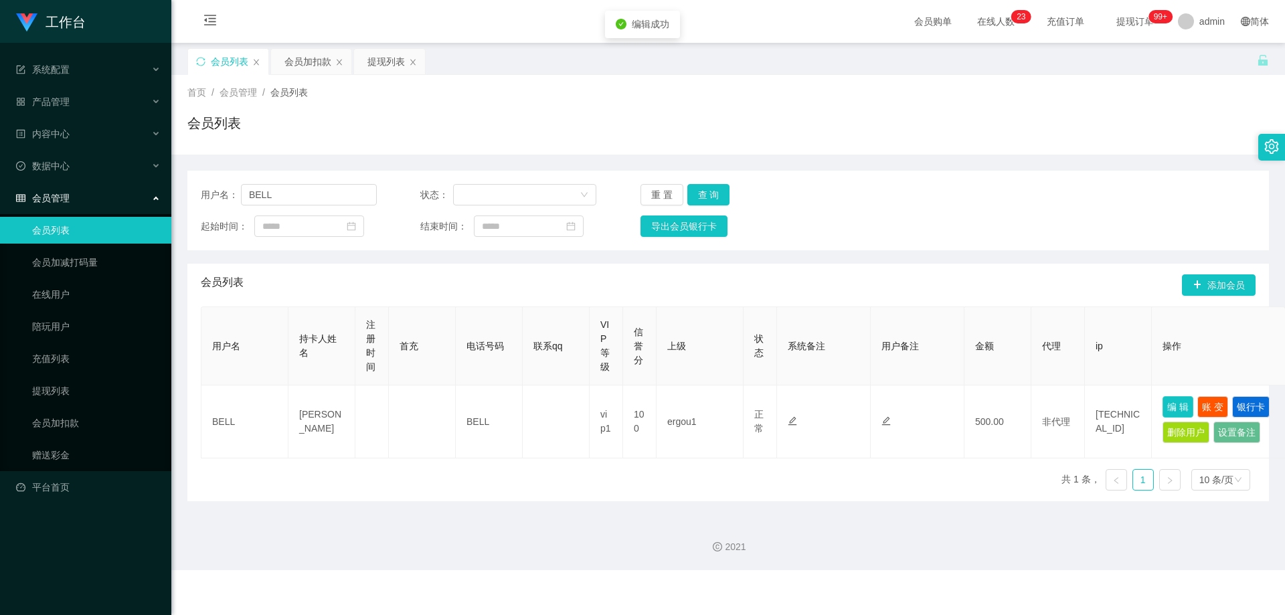
scroll to position [0, 0]
drag, startPoint x: 631, startPoint y: 297, endPoint x: 615, endPoint y: 294, distance: 15.8
click at [629, 297] on div "会员列表 添加会员" at bounding box center [728, 285] width 1055 height 43
drag, startPoint x: 292, startPoint y: 193, endPoint x: 105, endPoint y: 202, distance: 187.0
click at [105, 202] on section "工作台 系统配置 系统配置列表 管理员列表 管理员分组 支付通道 产品管理 产品列表 产品预设列表 开奖记录 注单管理 即时注单 内容中心 站内信 公告列表 …" at bounding box center [642, 285] width 1285 height 570
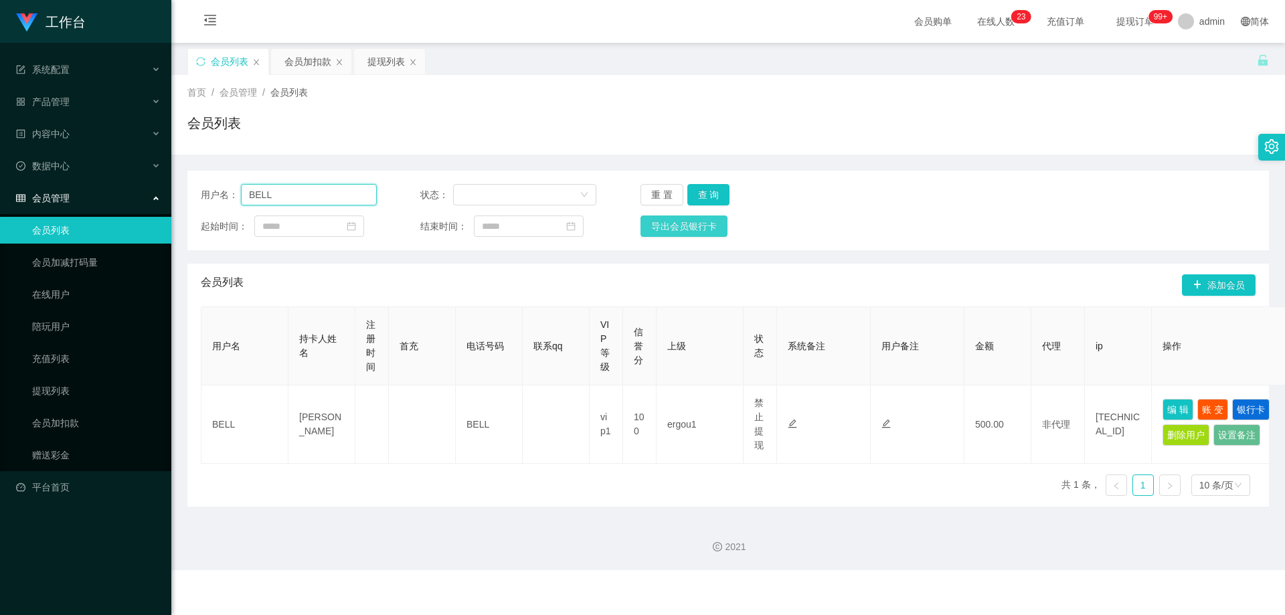
paste input "453577040"
type input "453577040"
click at [691, 197] on button "查 询" at bounding box center [708, 194] width 43 height 21
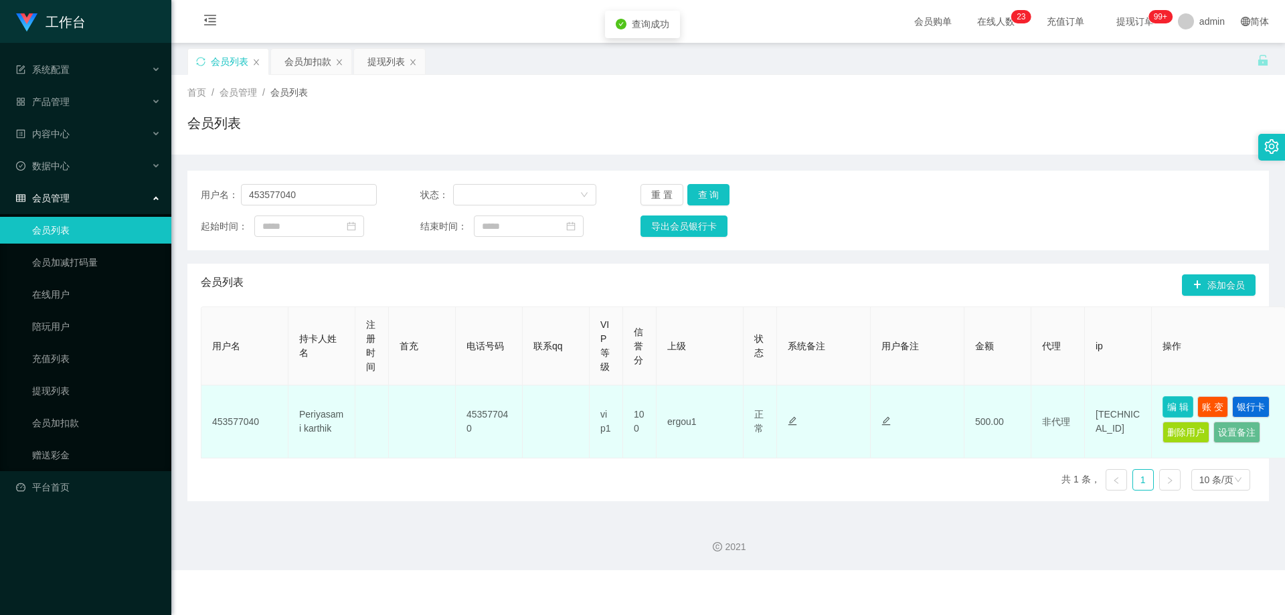
click at [691, 406] on button "编 辑" at bounding box center [1178, 406] width 31 height 21
type input "453577040"
type input "Periyasami karthik"
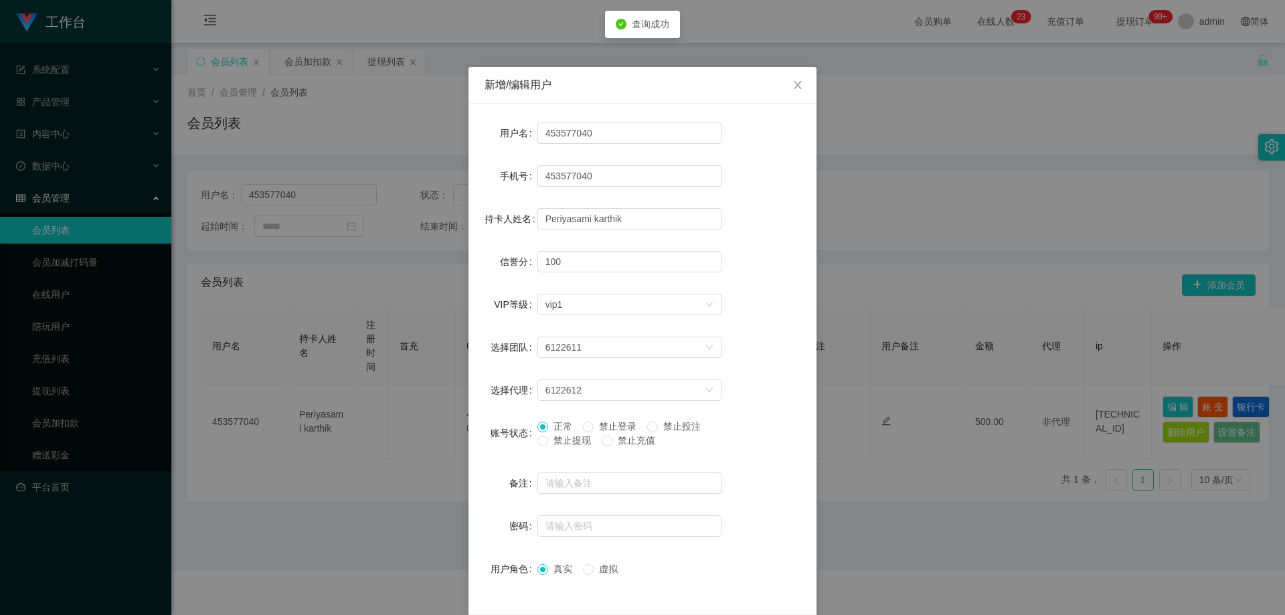
click at [578, 446] on span "禁止提现" at bounding box center [572, 440] width 48 height 11
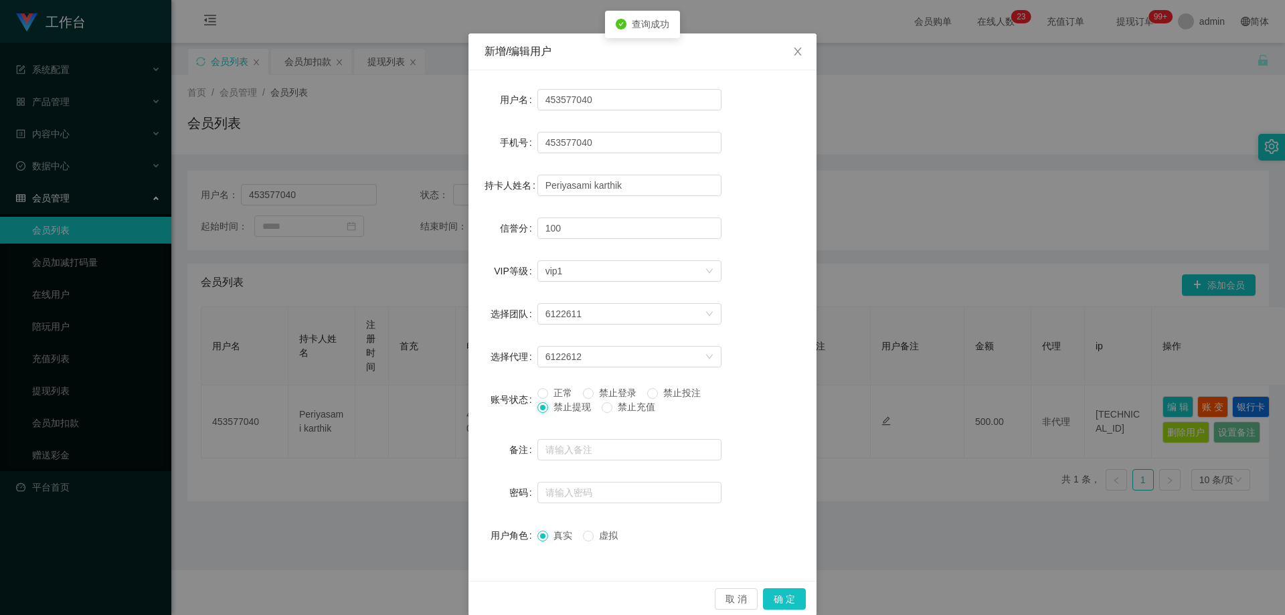
scroll to position [52, 0]
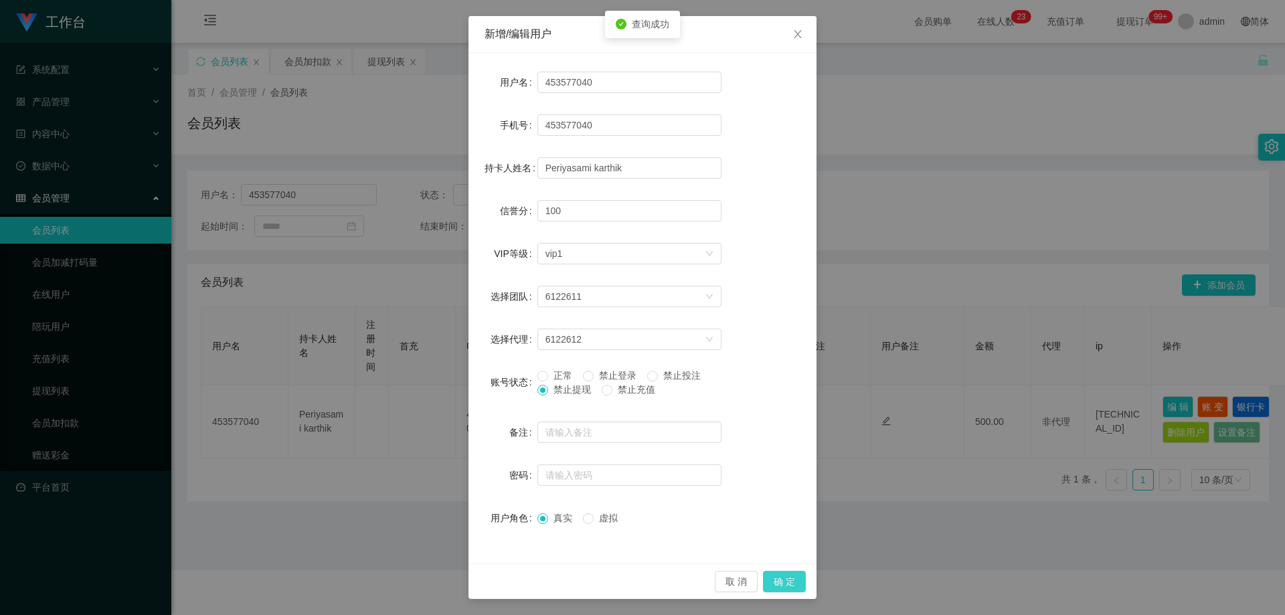
click at [691, 578] on button "确 定" at bounding box center [784, 581] width 43 height 21
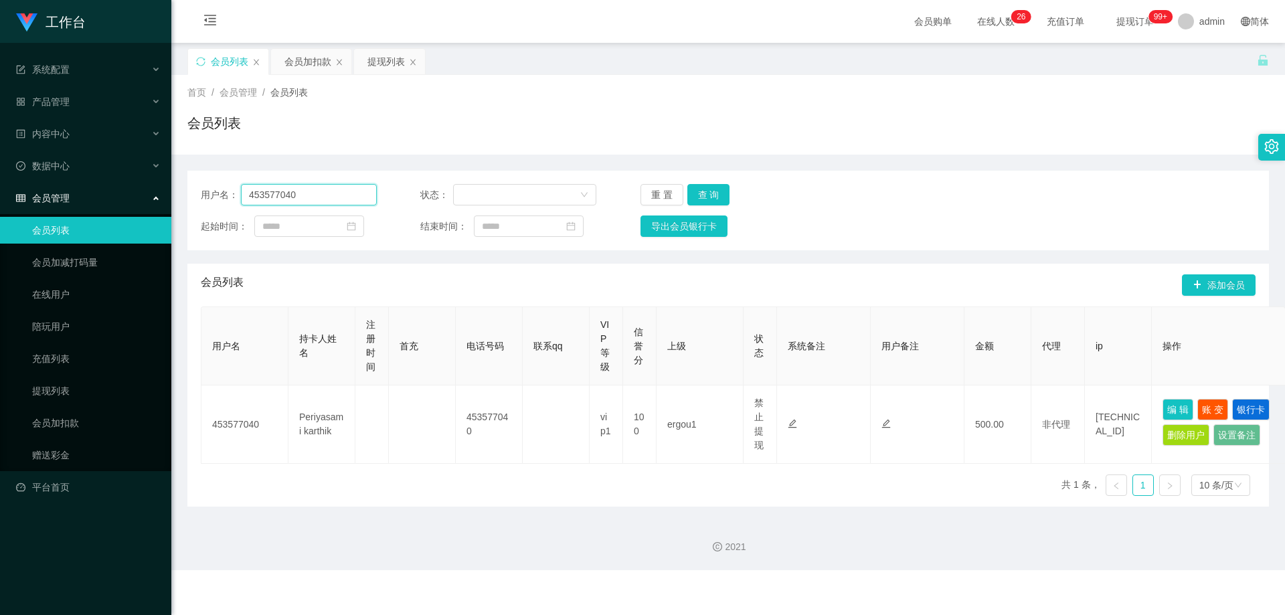
drag, startPoint x: 319, startPoint y: 188, endPoint x: 115, endPoint y: 211, distance: 205.4
click at [116, 211] on section "工作台 系统配置 系统配置列表 管理员列表 管理员分组 支付通道 产品管理 产品列表 产品预设列表 开奖记录 注单管理 即时注单 内容中心 站内信 公告列表 …" at bounding box center [642, 285] width 1285 height 570
paste input "Damon1"
type input "Damon1"
click at [691, 197] on button "查 询" at bounding box center [708, 194] width 43 height 21
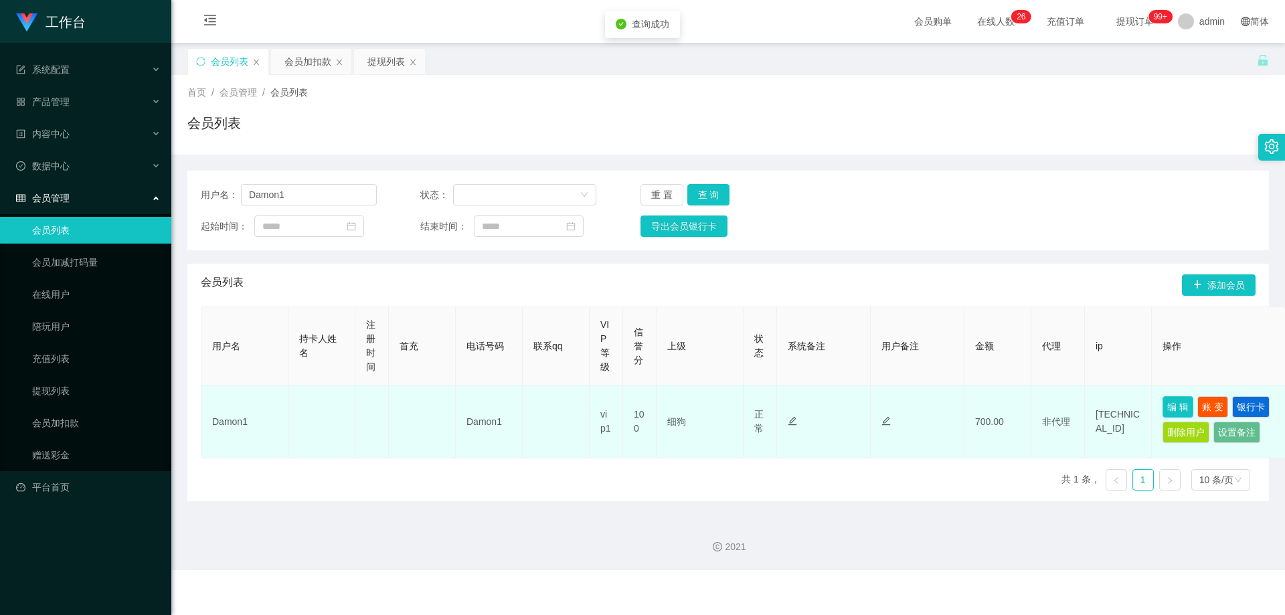
click at [691, 400] on button "编 辑" at bounding box center [1178, 406] width 31 height 21
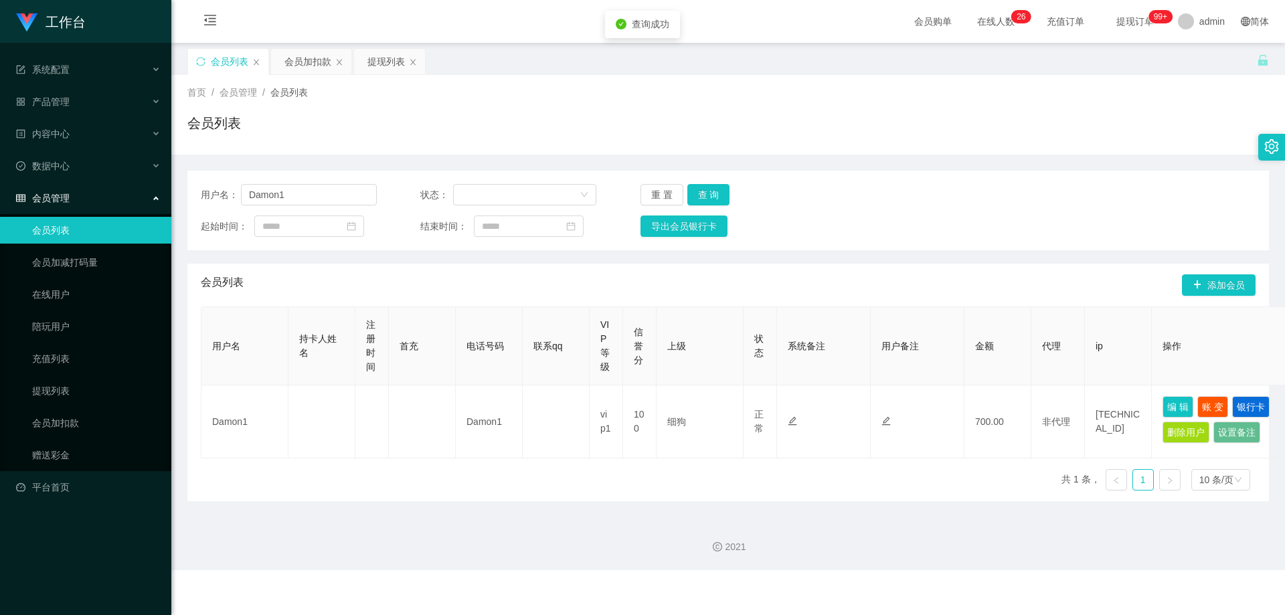
type input "Damon1"
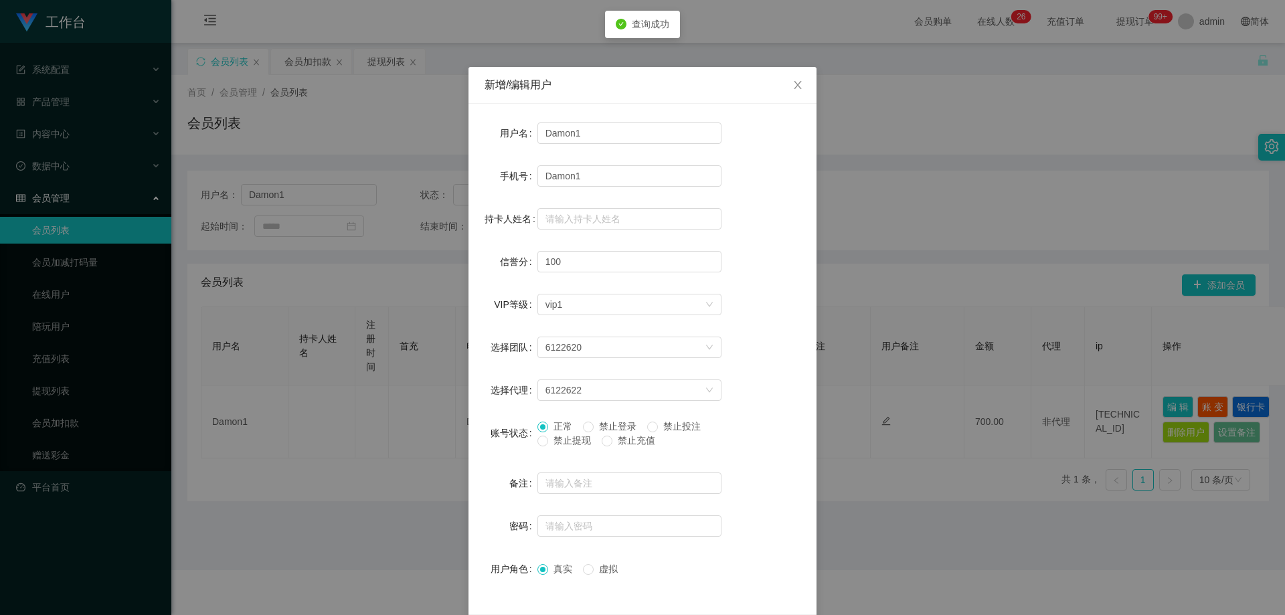
click at [612, 426] on span "禁止登录" at bounding box center [618, 426] width 48 height 11
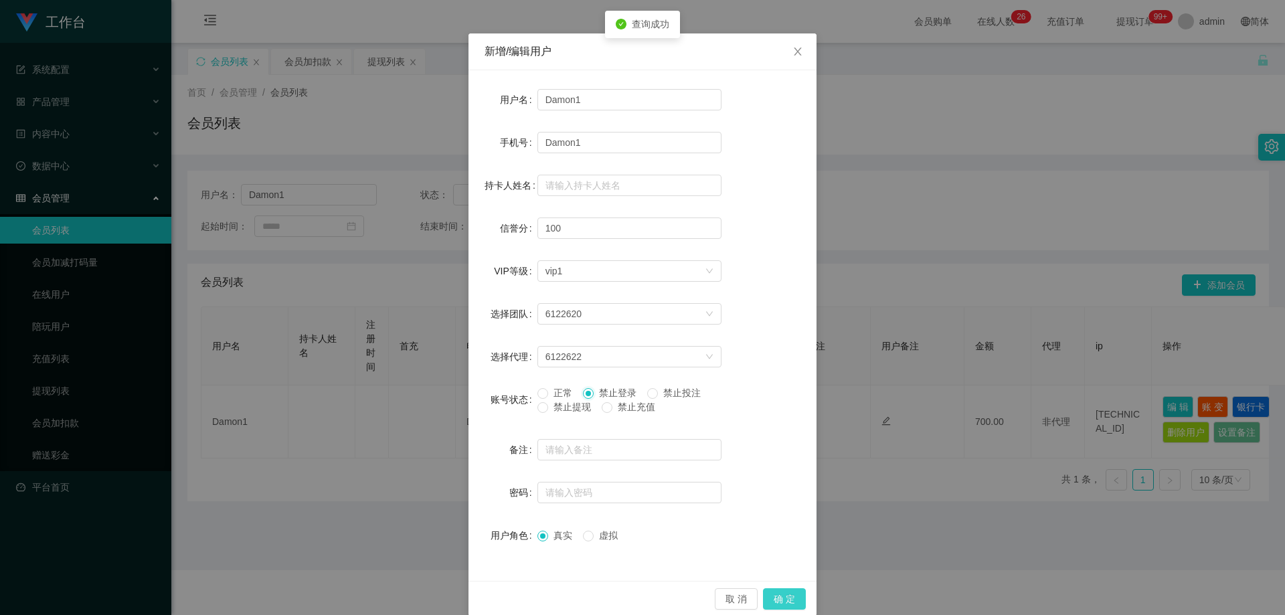
scroll to position [52, 0]
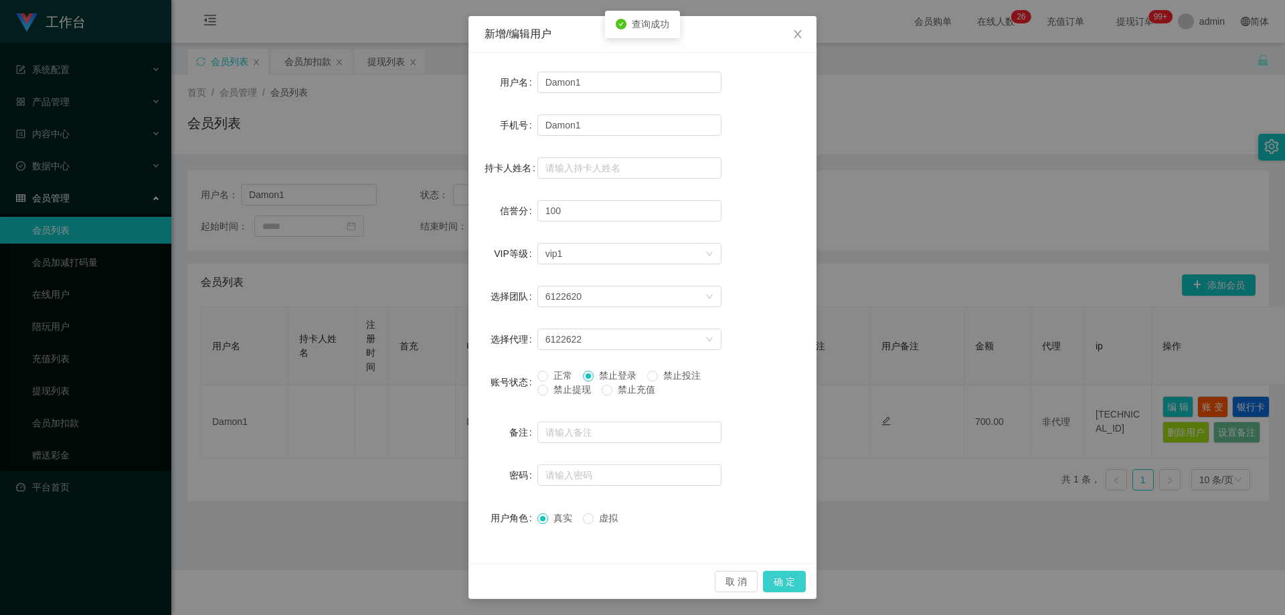
drag, startPoint x: 784, startPoint y: 583, endPoint x: 831, endPoint y: 528, distance: 73.1
click at [691, 582] on button "确 定" at bounding box center [784, 581] width 43 height 21
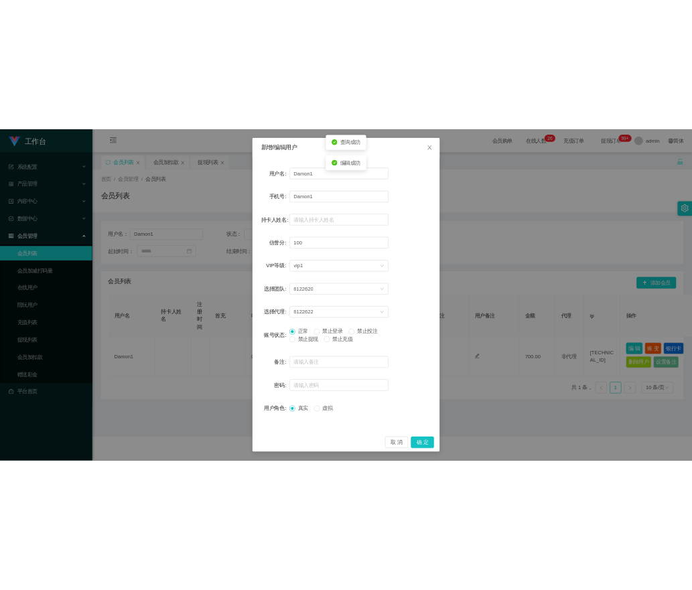
scroll to position [0, 0]
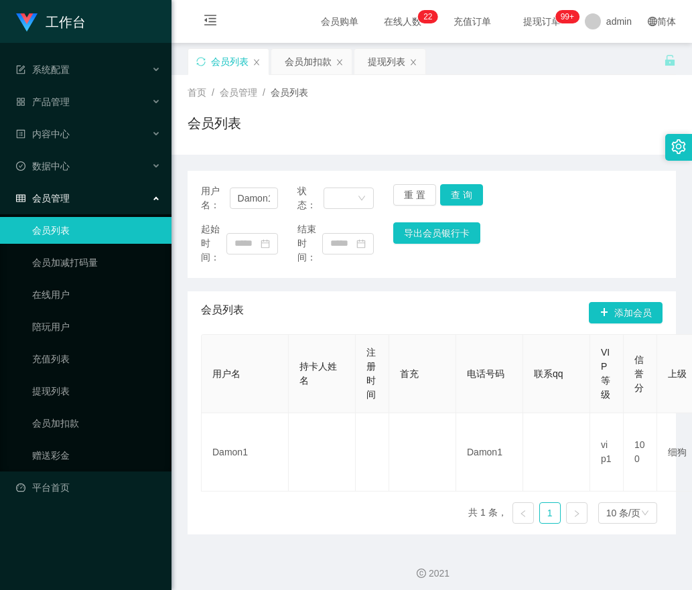
click at [301, 530] on div "用户名 持卡人姓名 注册时间 首充 电话号码 联系qq VIP等级 信誉分 上级 状态 系统备注 用户备注 金额 代理 ip 操作 Damon1 Damon1…" at bounding box center [431, 434] width 461 height 200
click at [285, 58] on div "会员加扣款" at bounding box center [308, 61] width 47 height 25
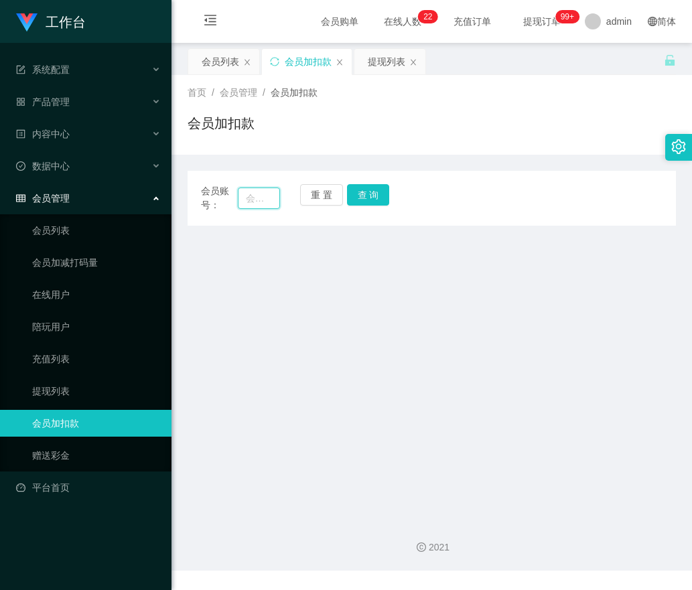
click at [263, 191] on input "text" at bounding box center [259, 197] width 43 height 21
paste input "BBBBBBBB"
type input "BBBBBBBB"
click at [367, 191] on button "查 询" at bounding box center [368, 194] width 43 height 21
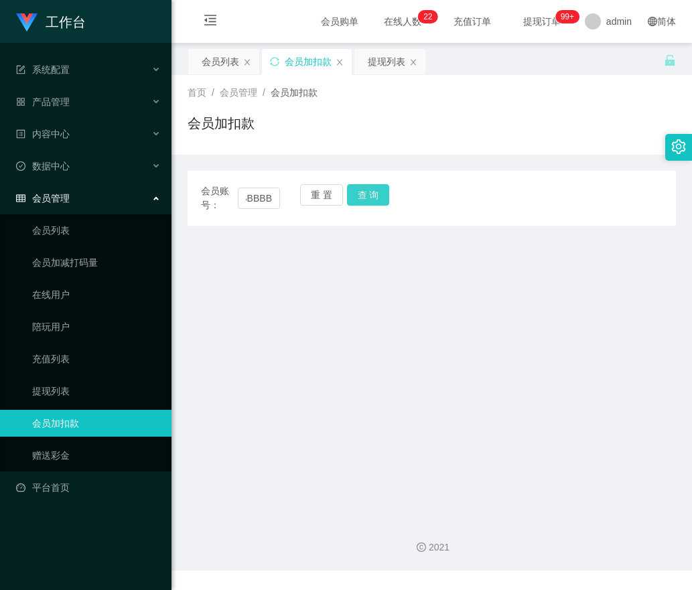
scroll to position [0, 0]
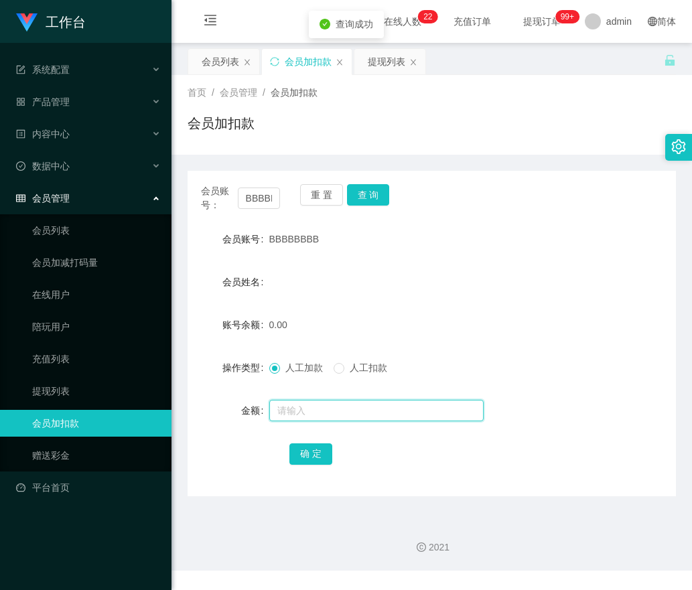
click at [307, 413] on input "text" at bounding box center [376, 410] width 214 height 21
click at [331, 195] on button "重 置" at bounding box center [321, 194] width 43 height 21
